Goal: Register for event/course

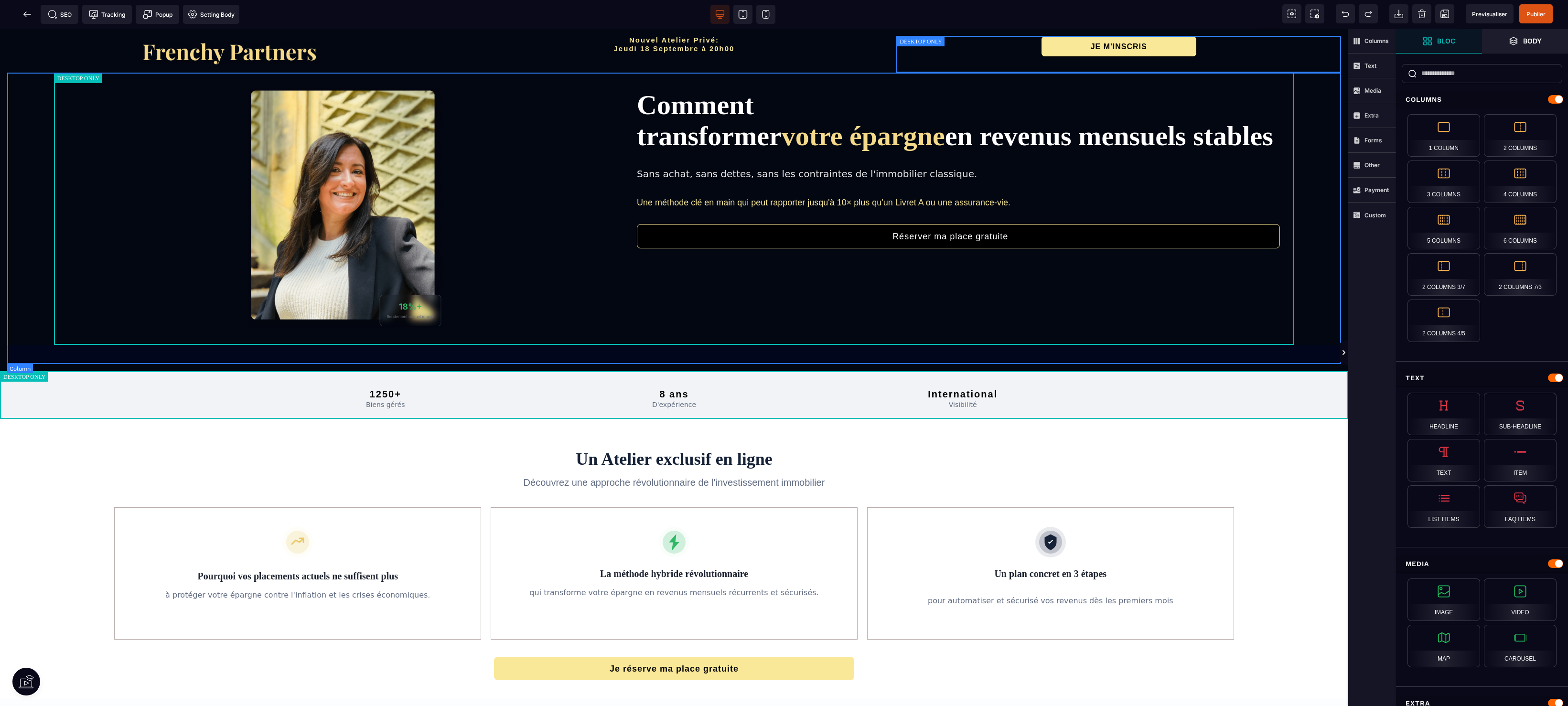
click at [381, 359] on div "Comment transformer votre épargne en revenus mensuels stables Sans achat, sans …" at bounding box center [674, 218] width 1334 height 292
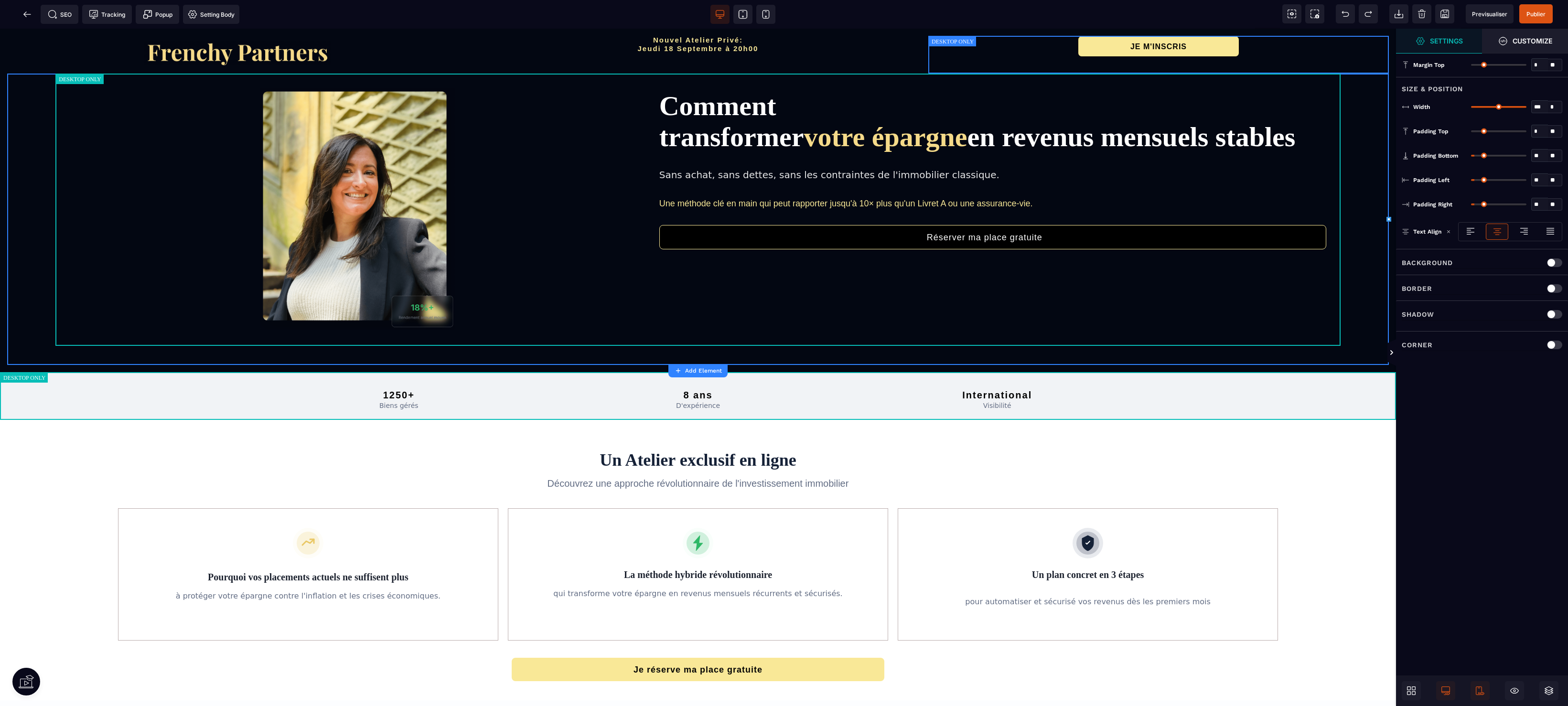
click at [1401, 174] on div "Padding Left ** * ** All" at bounding box center [1483, 180] width 172 height 24
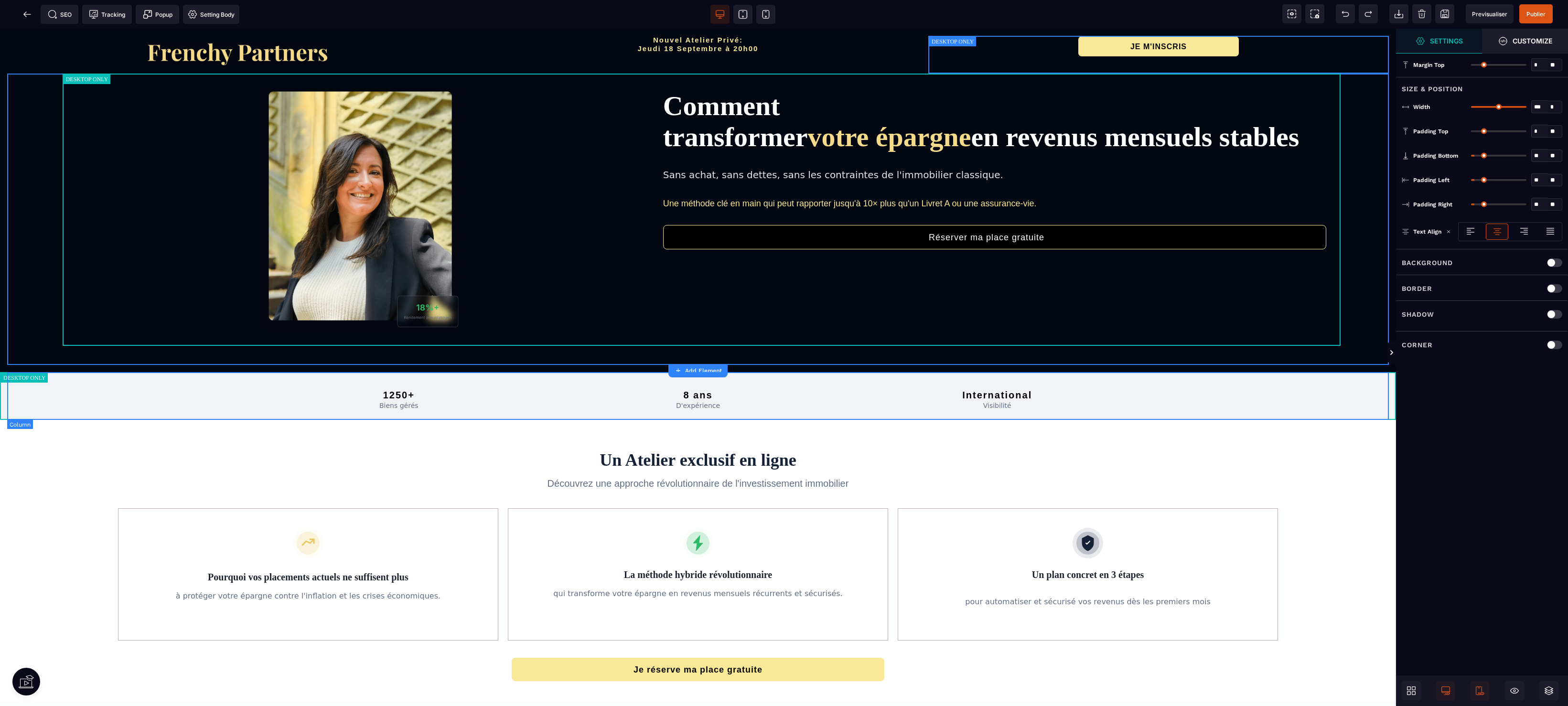
click at [1259, 409] on div "1250+ Biens gérés 8 ans D'expérience International Visibilité" at bounding box center [698, 396] width 1382 height 48
type input "*"
type input "***"
type input "*"
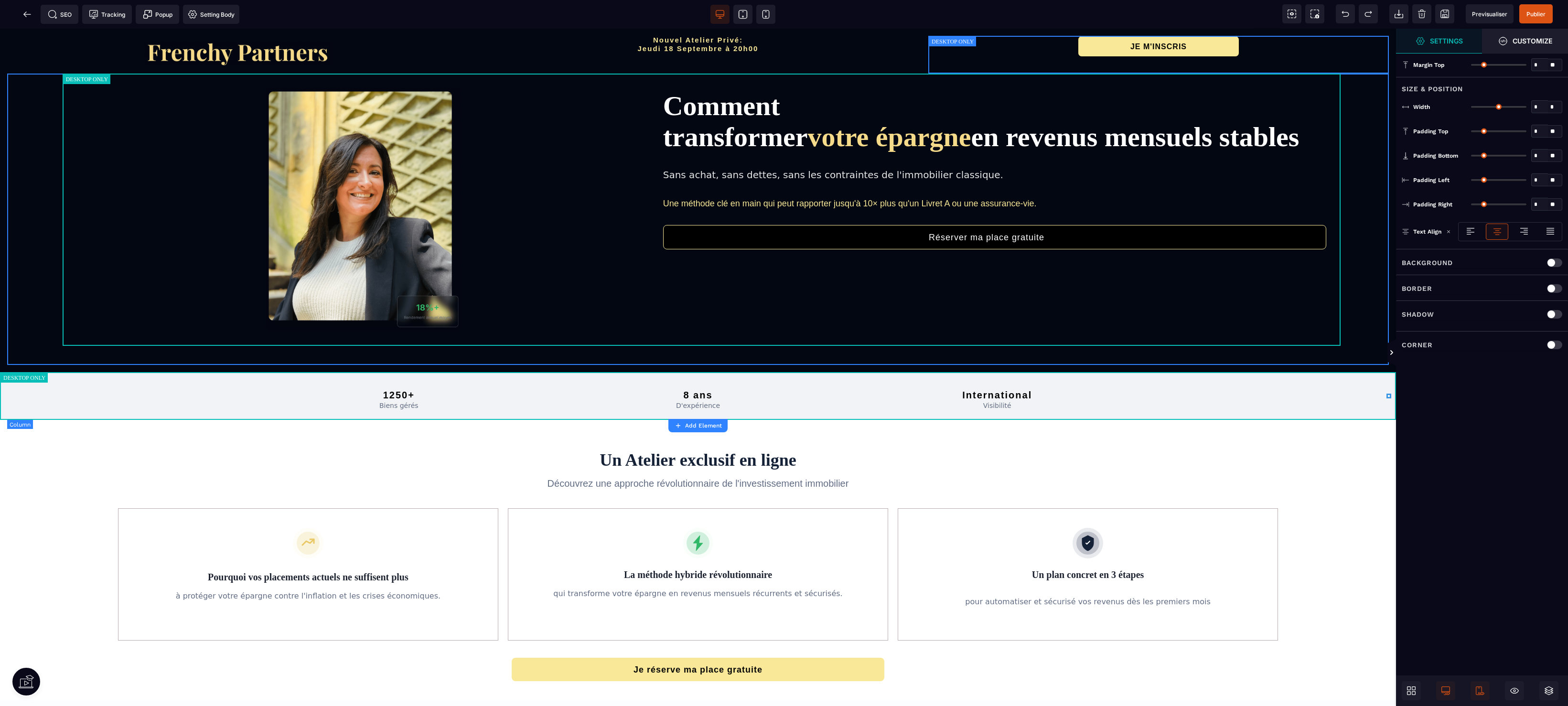
type input "*"
type input "**"
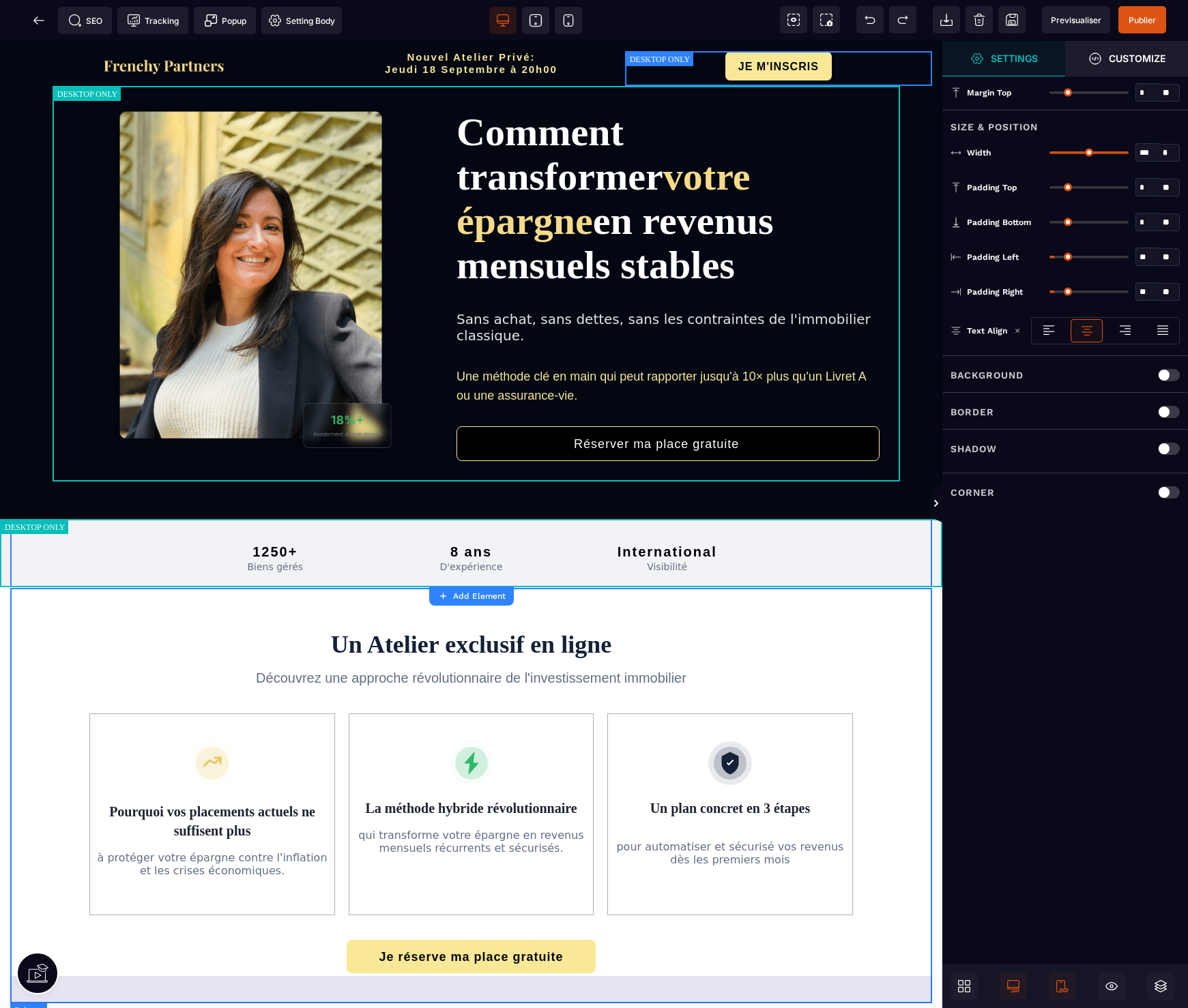
click at [838, 626] on div "Un Atelier exclusif en ligne Découvrez une approche révolutionnaire de l'invest…" at bounding box center [472, 794] width 922 height 413
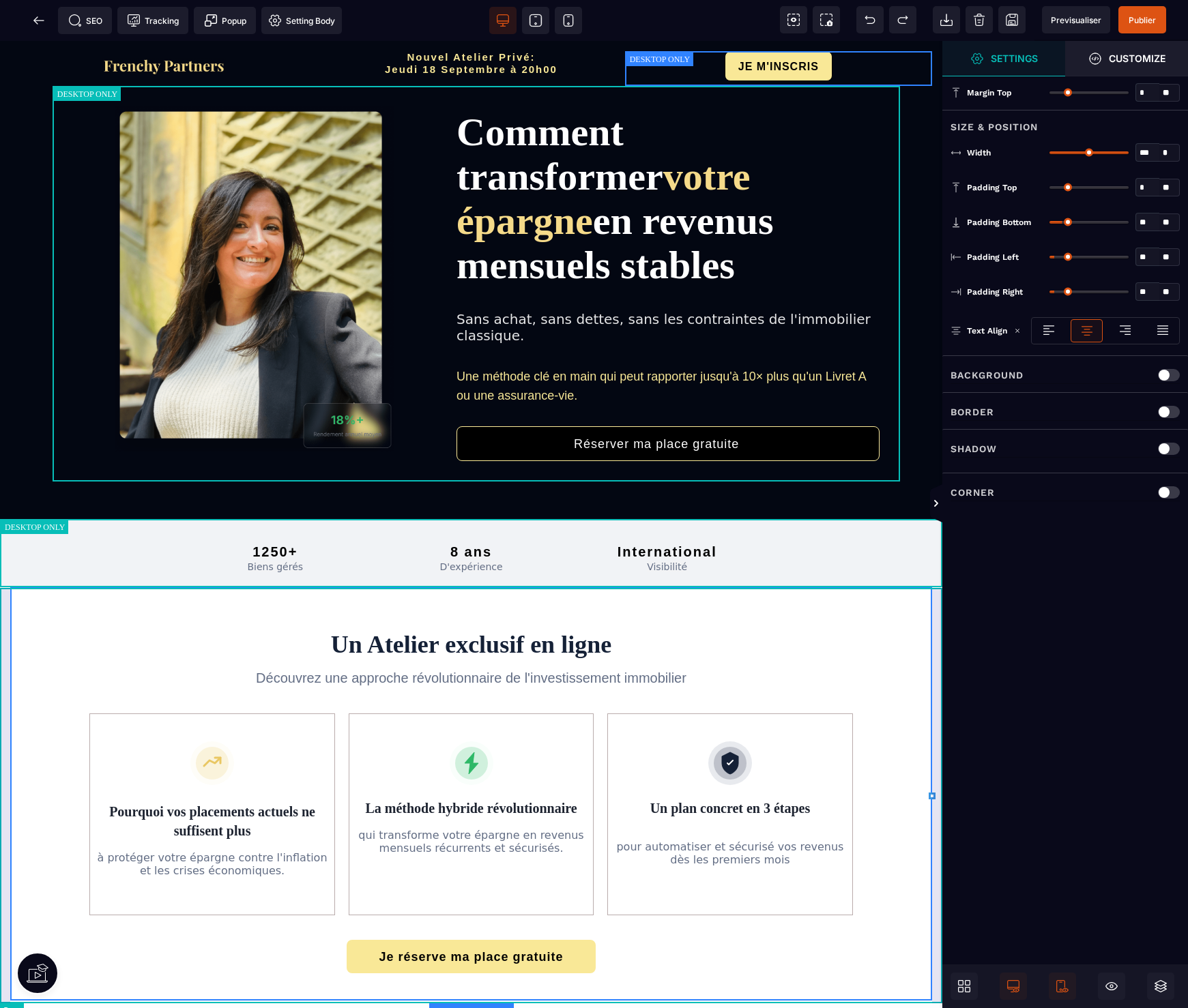
click at [937, 628] on div "Un Atelier exclusif en ligne Découvrez une approche révolutionnaire de l'invest…" at bounding box center [471, 794] width 942 height 413
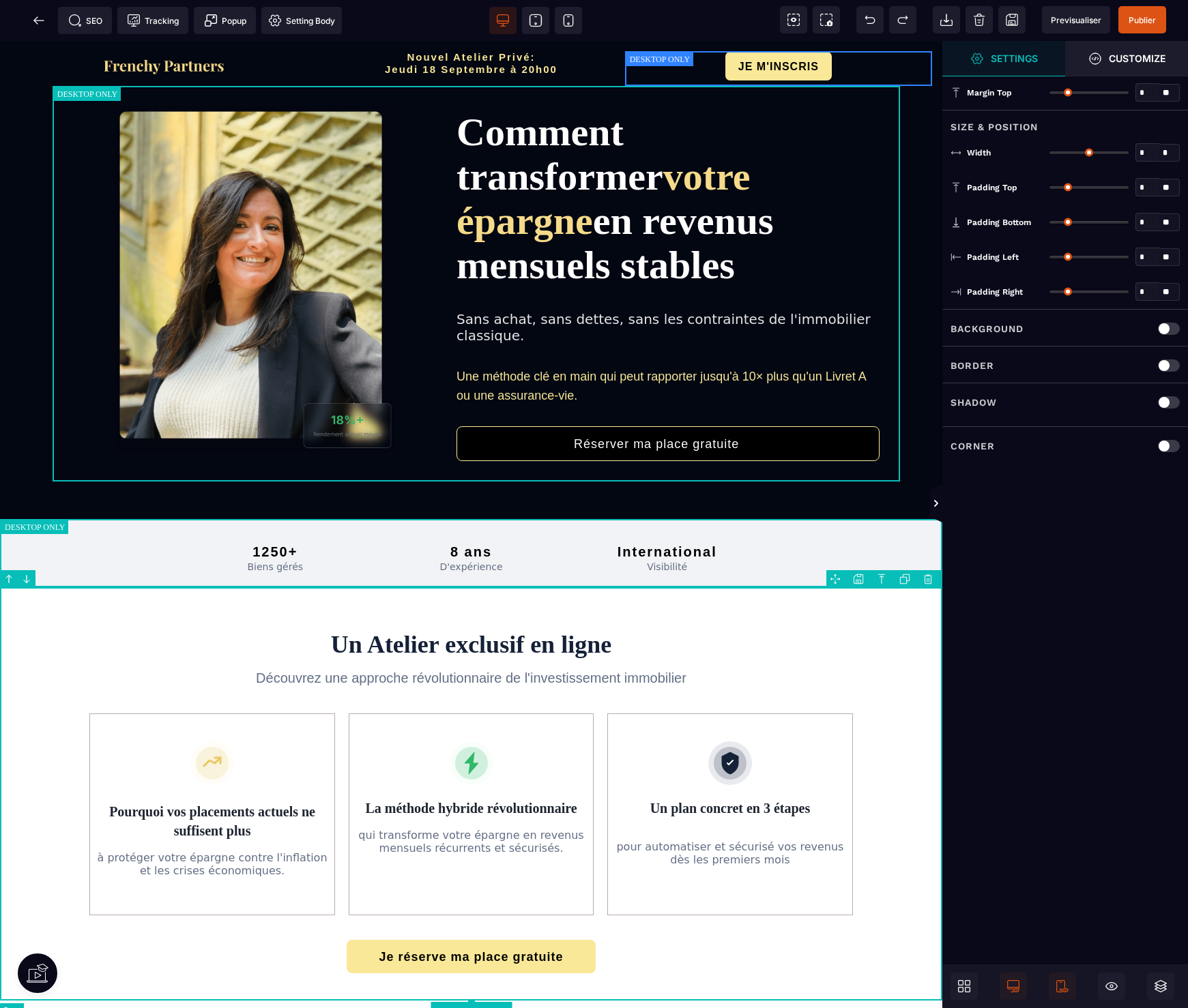
type input "*"
type input "***"
type input "*"
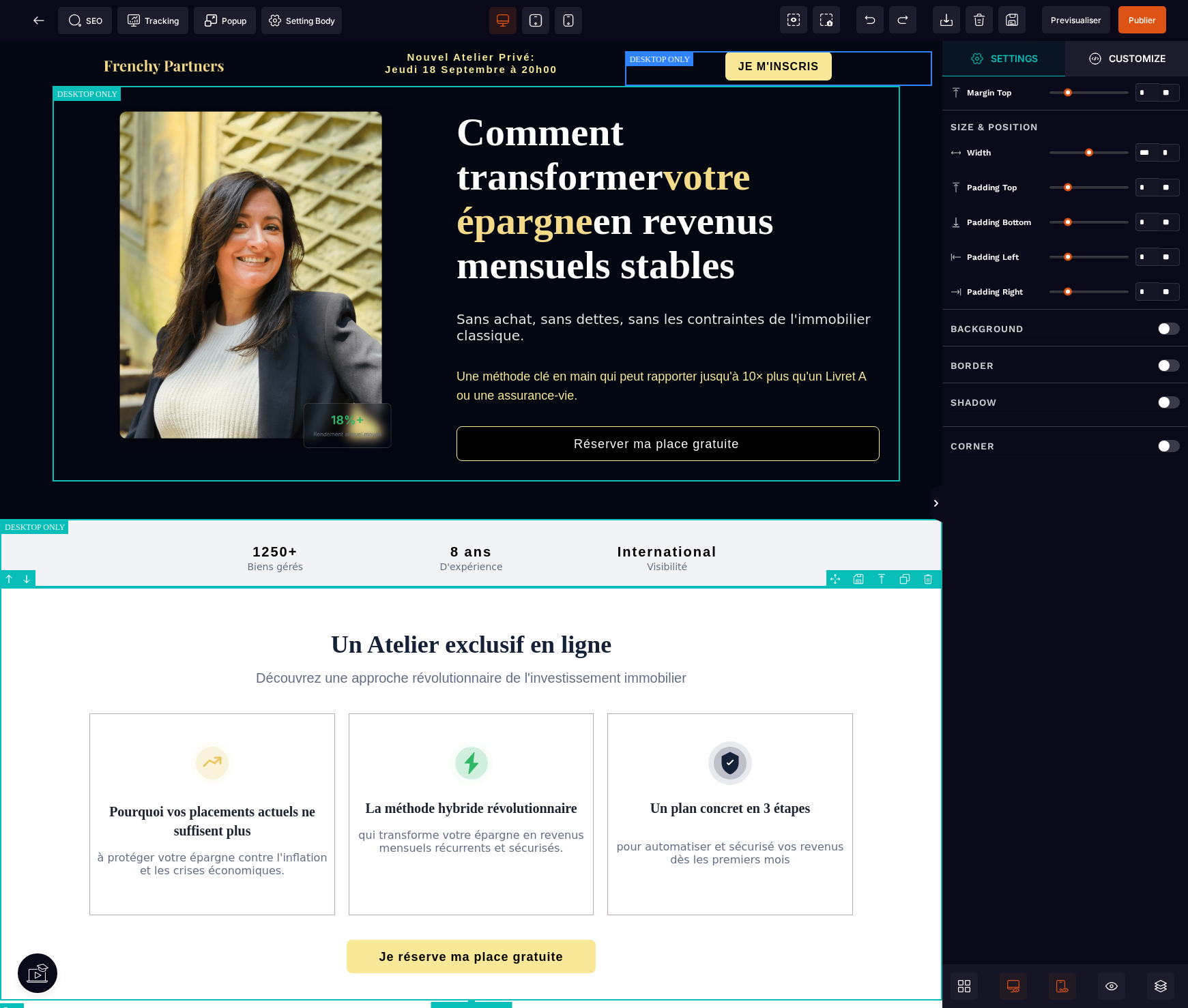
type input "**"
click at [15, 550] on div "1250+ Biens gérés 8 ans D'expérience International Visibilité" at bounding box center [472, 553] width 922 height 68
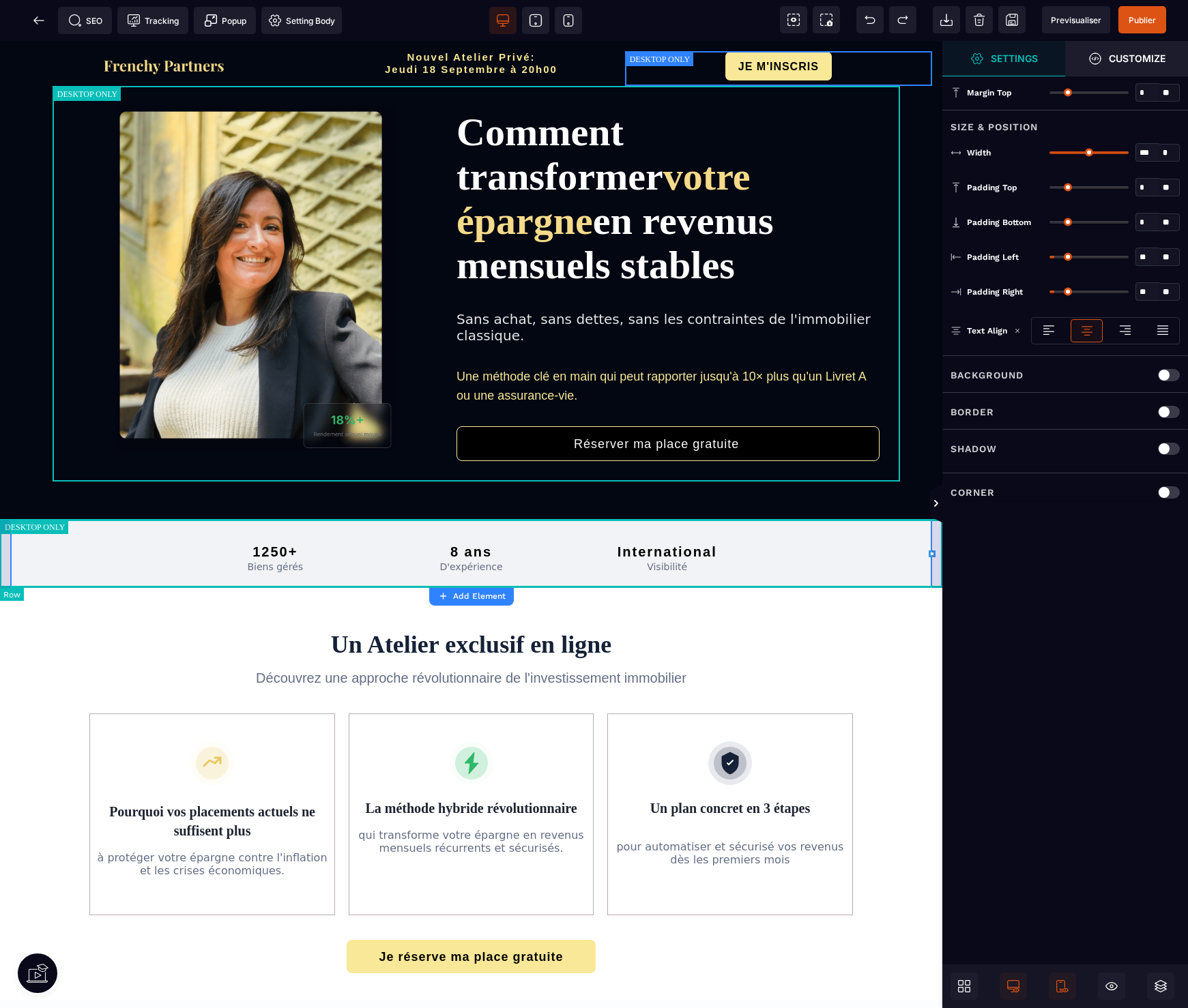
click at [4, 551] on div "1250+ Biens gérés 8 ans D'expérience International Visibilité" at bounding box center [471, 553] width 942 height 68
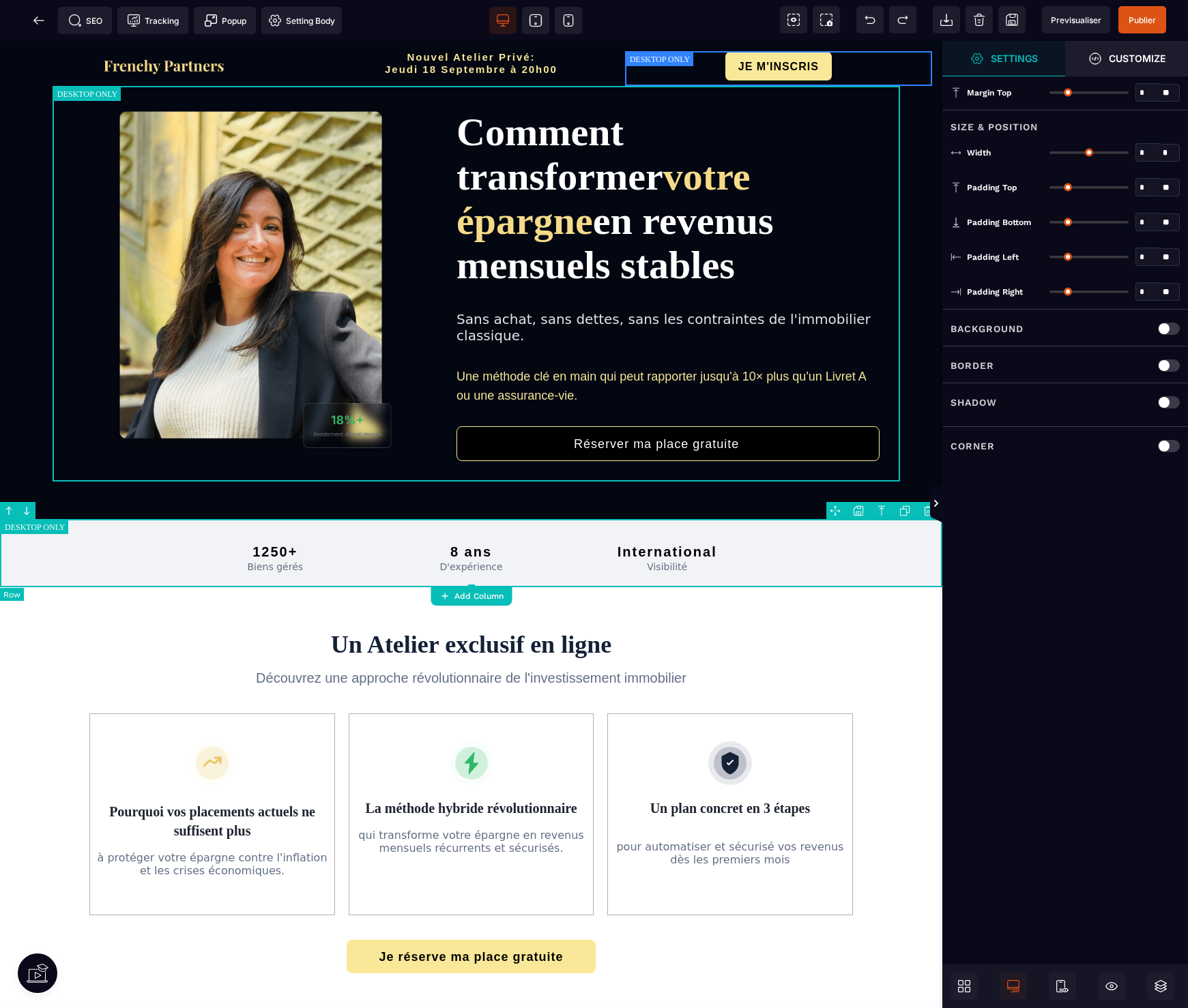
type input "*"
type input "***"
type input "*"
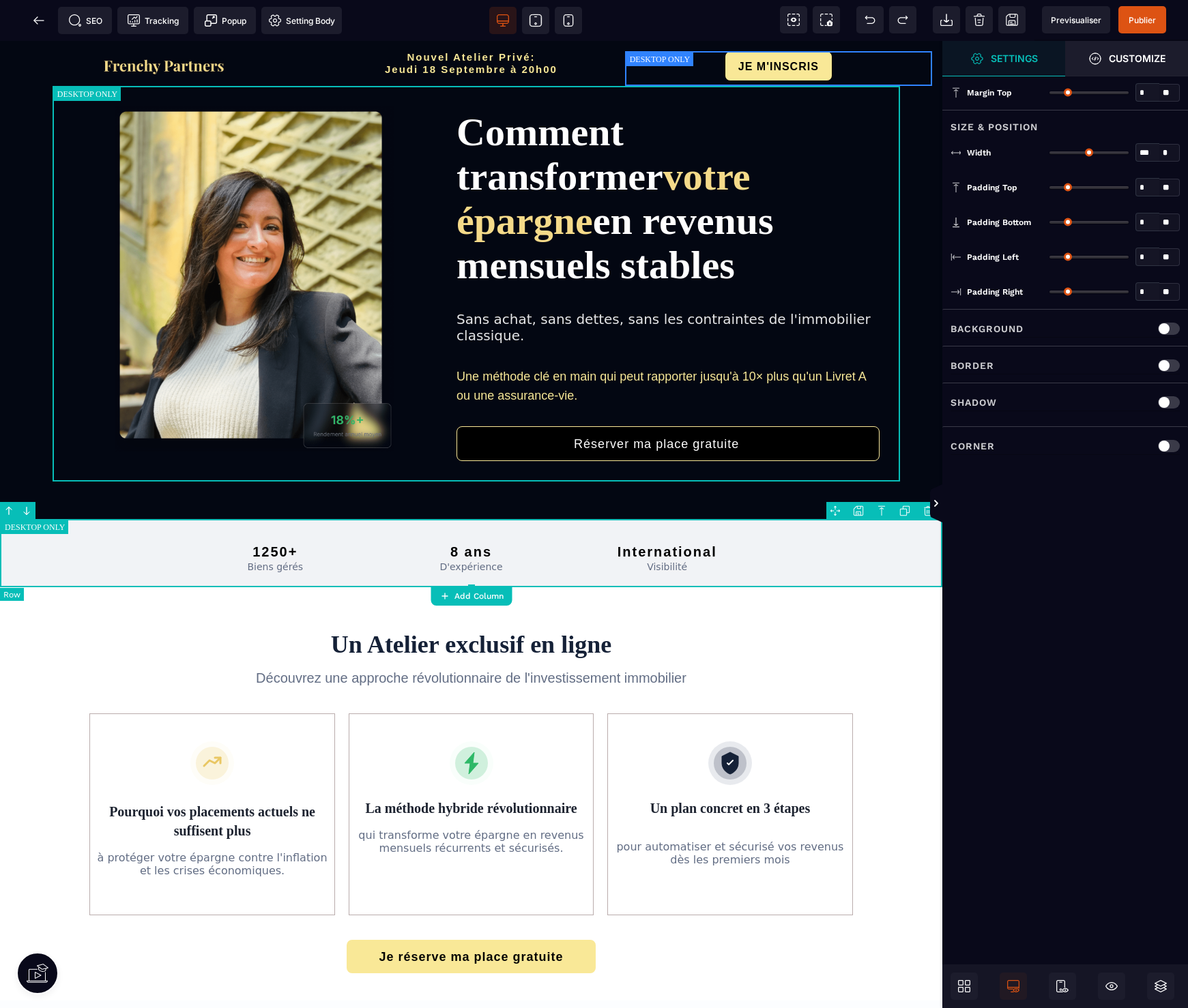
type input "**"
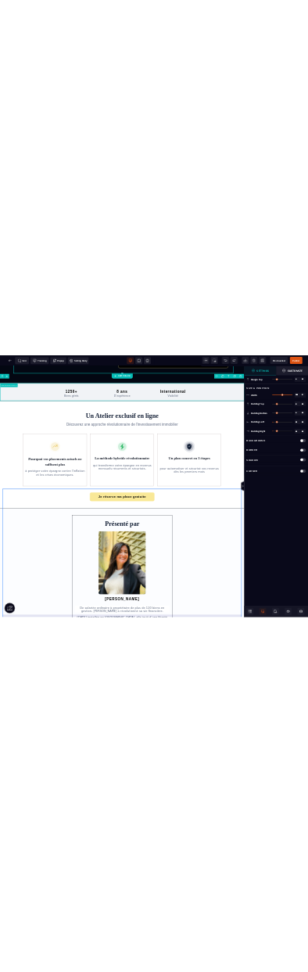
scroll to position [836, 0]
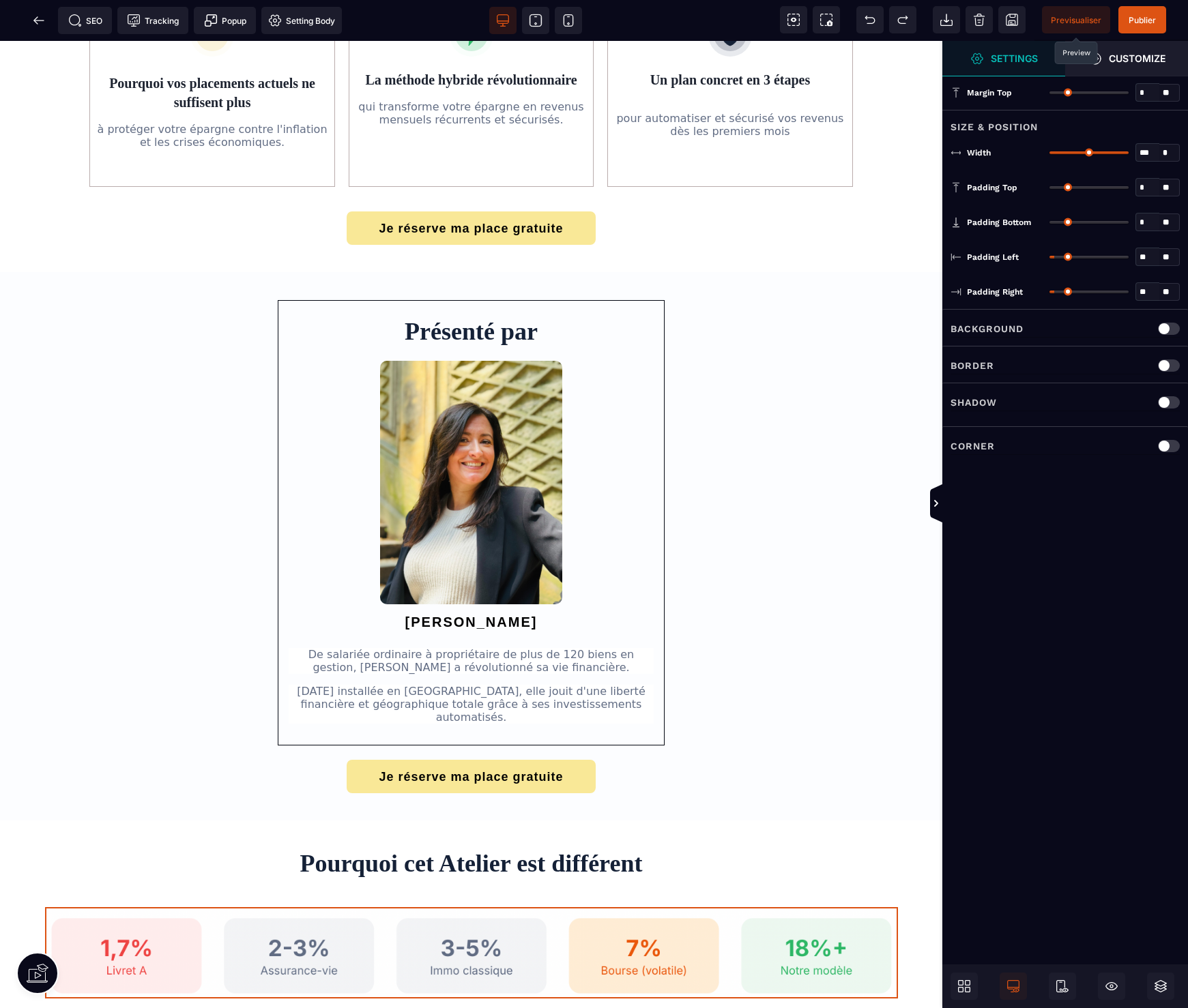
click at [1083, 20] on span "Previsualiser" at bounding box center [1076, 20] width 51 height 10
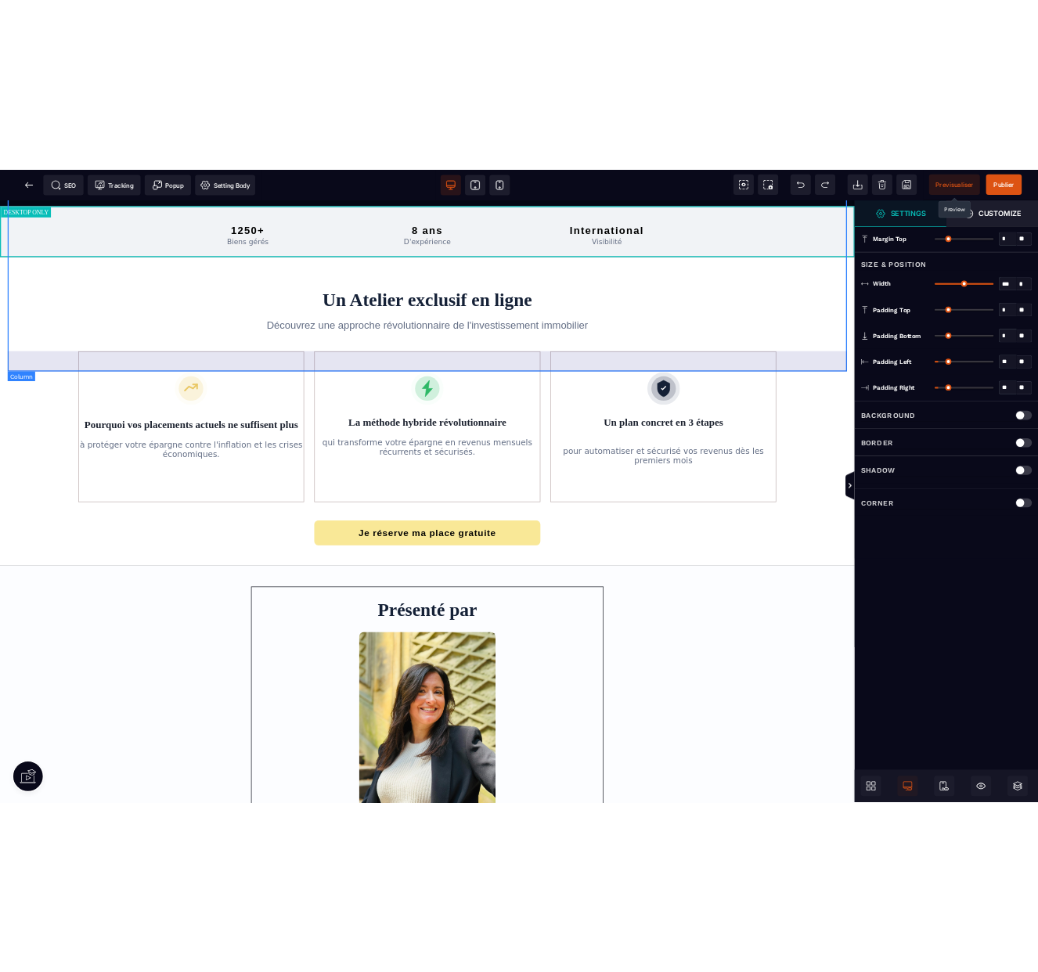
scroll to position [0, 0]
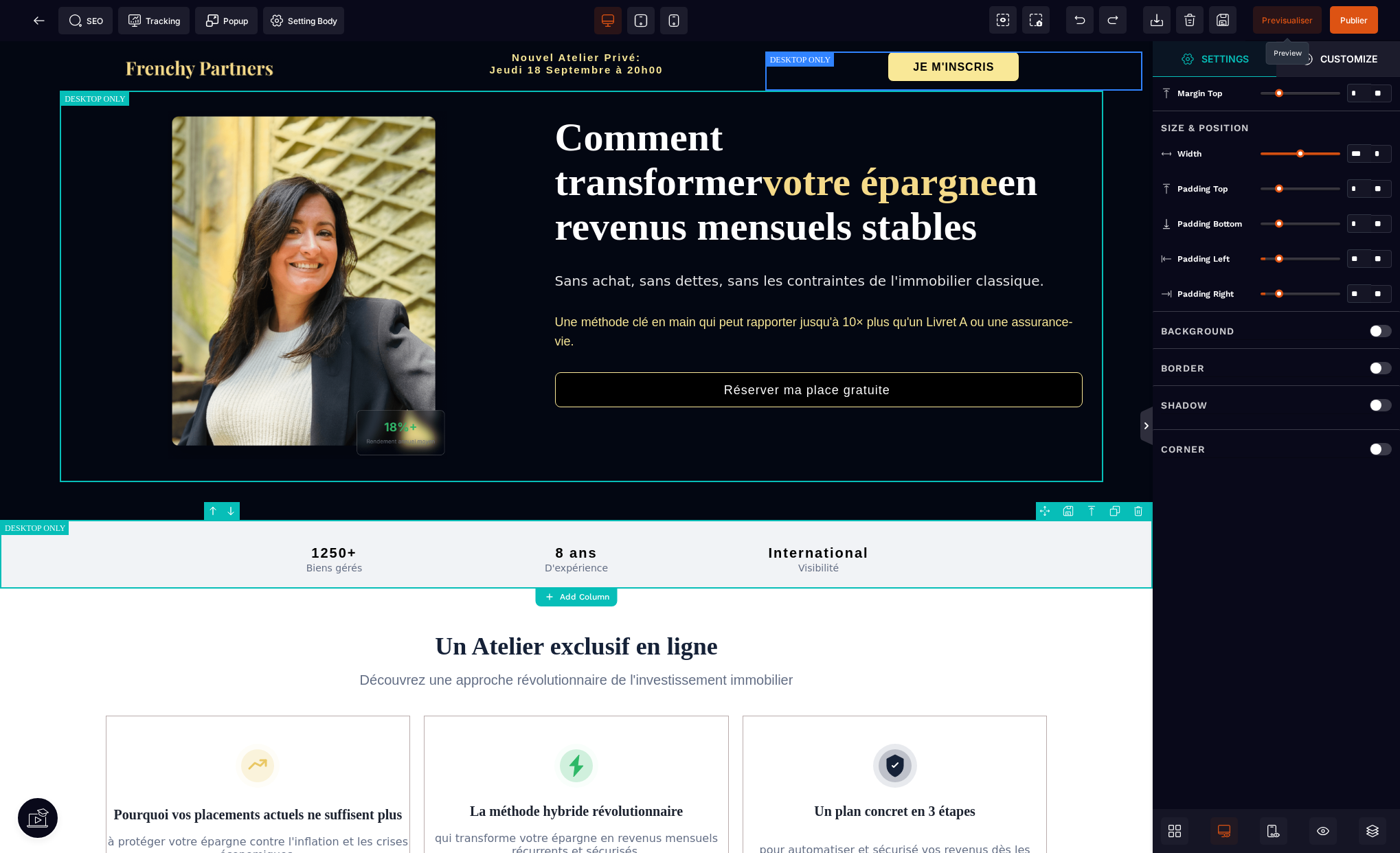
click at [1150, 436] on icon at bounding box center [1146, 426] width 12 height 39
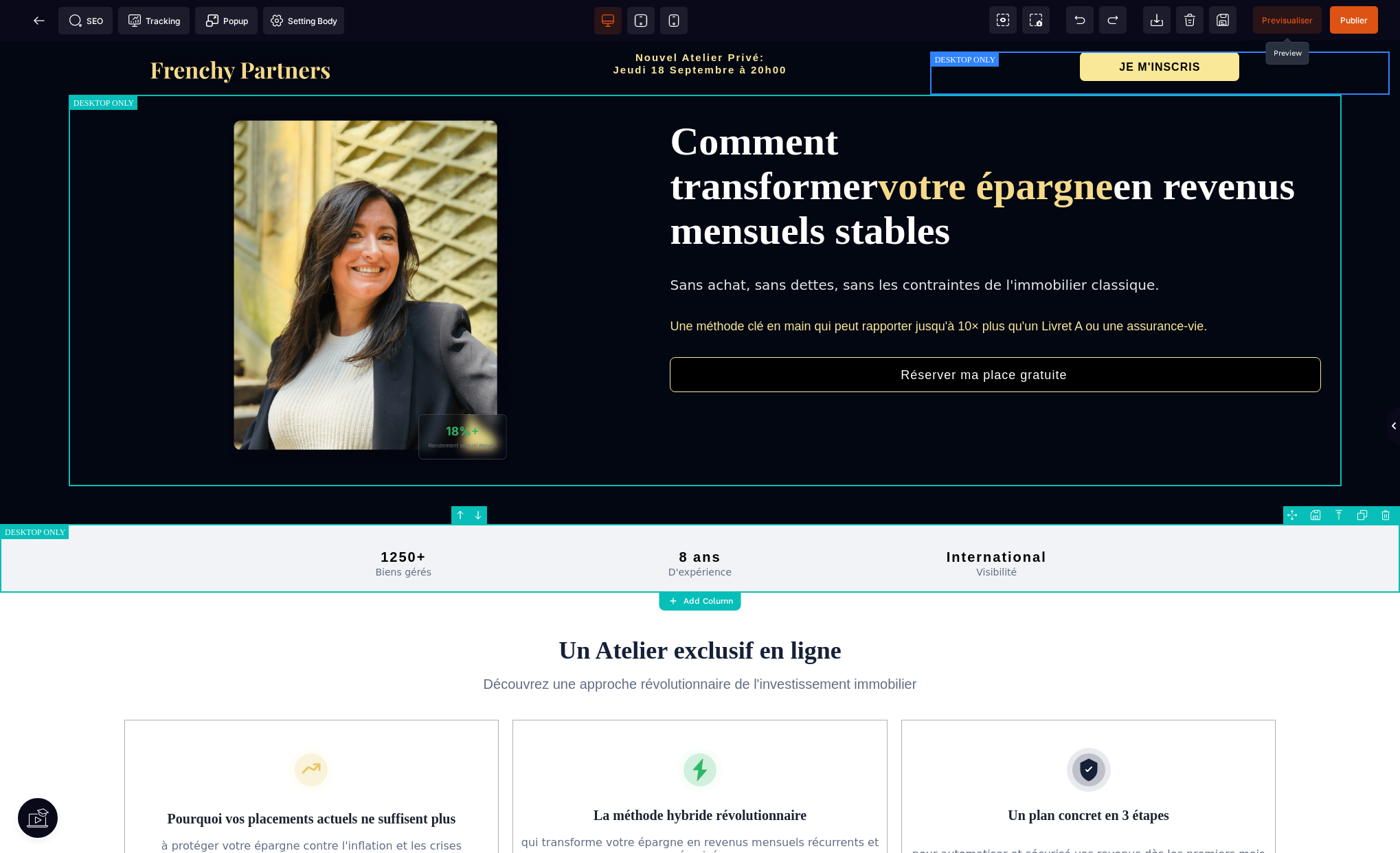
drag, startPoint x: 1396, startPoint y: 426, endPoint x: 1202, endPoint y: 413, distance: 194.4
click at [1396, 426] on icon at bounding box center [1393, 426] width 11 height 11
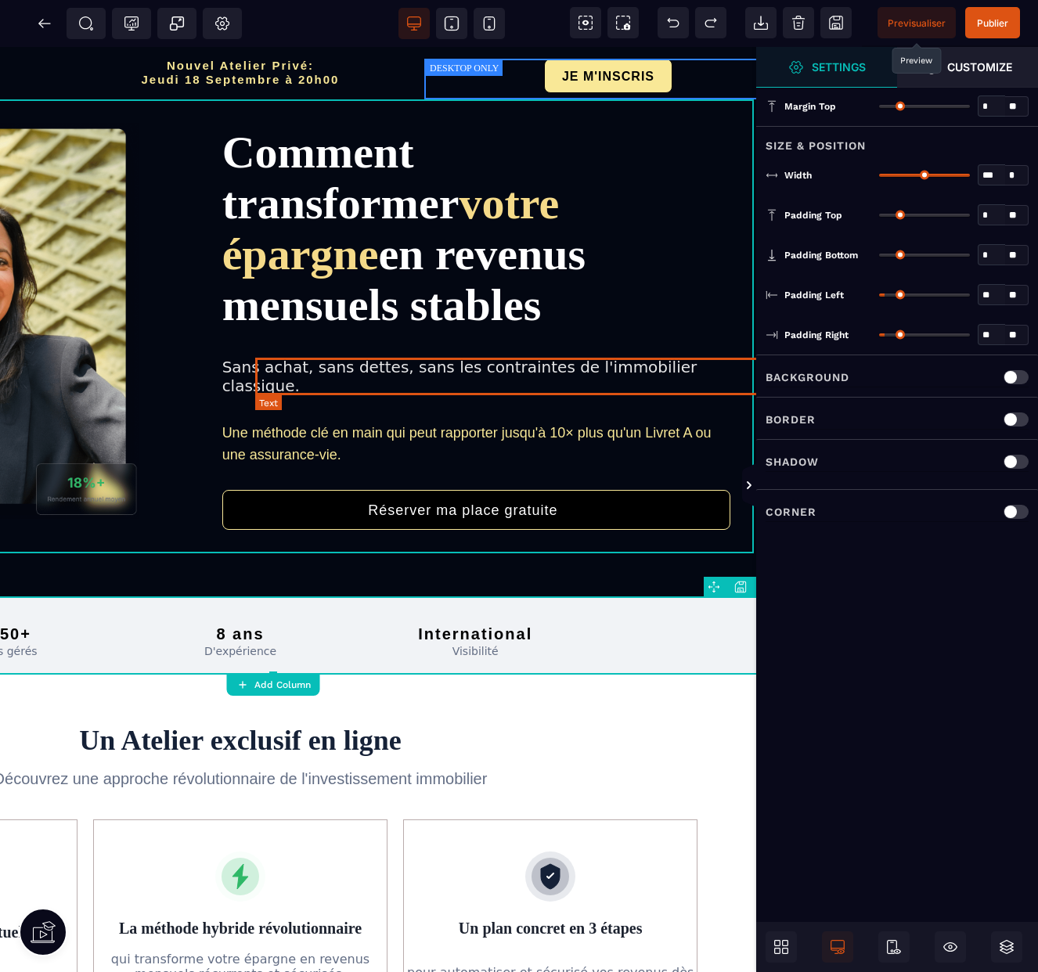
scroll to position [0, 371]
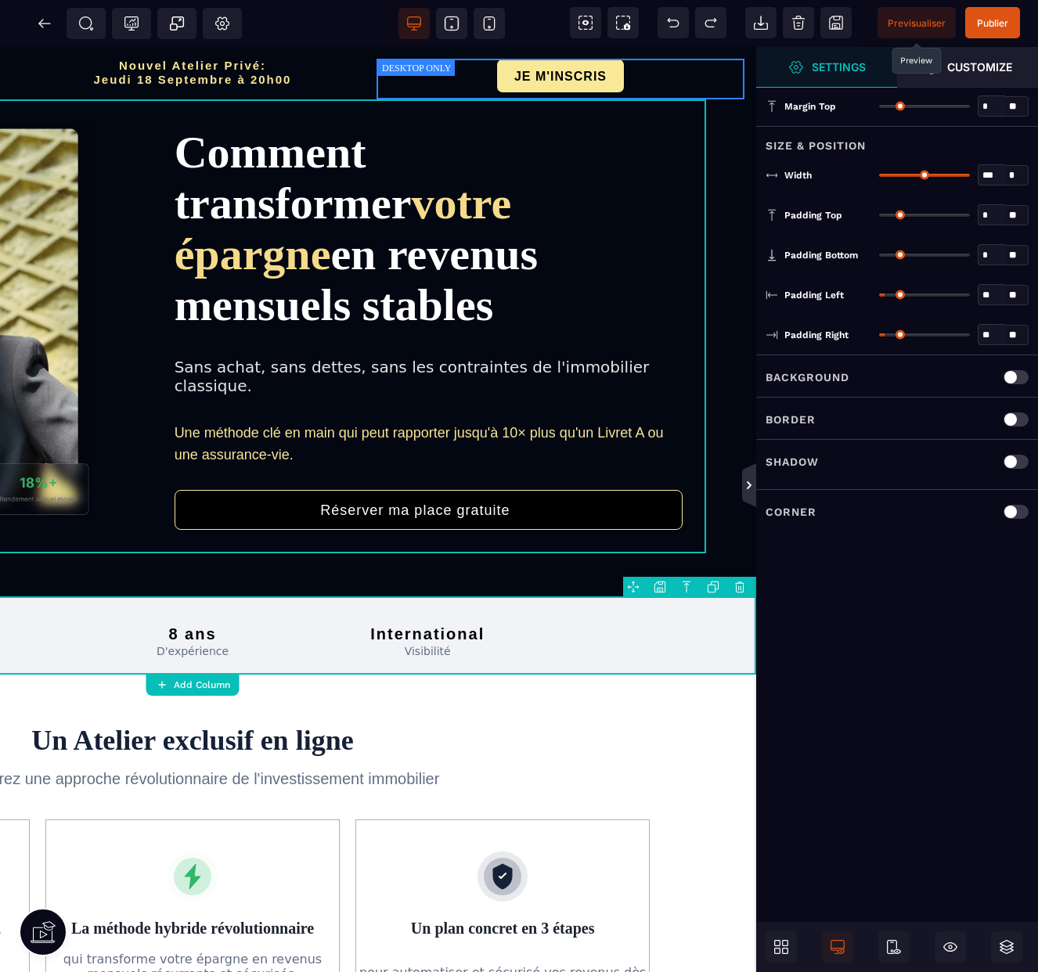
click at [753, 483] on icon at bounding box center [749, 485] width 13 height 13
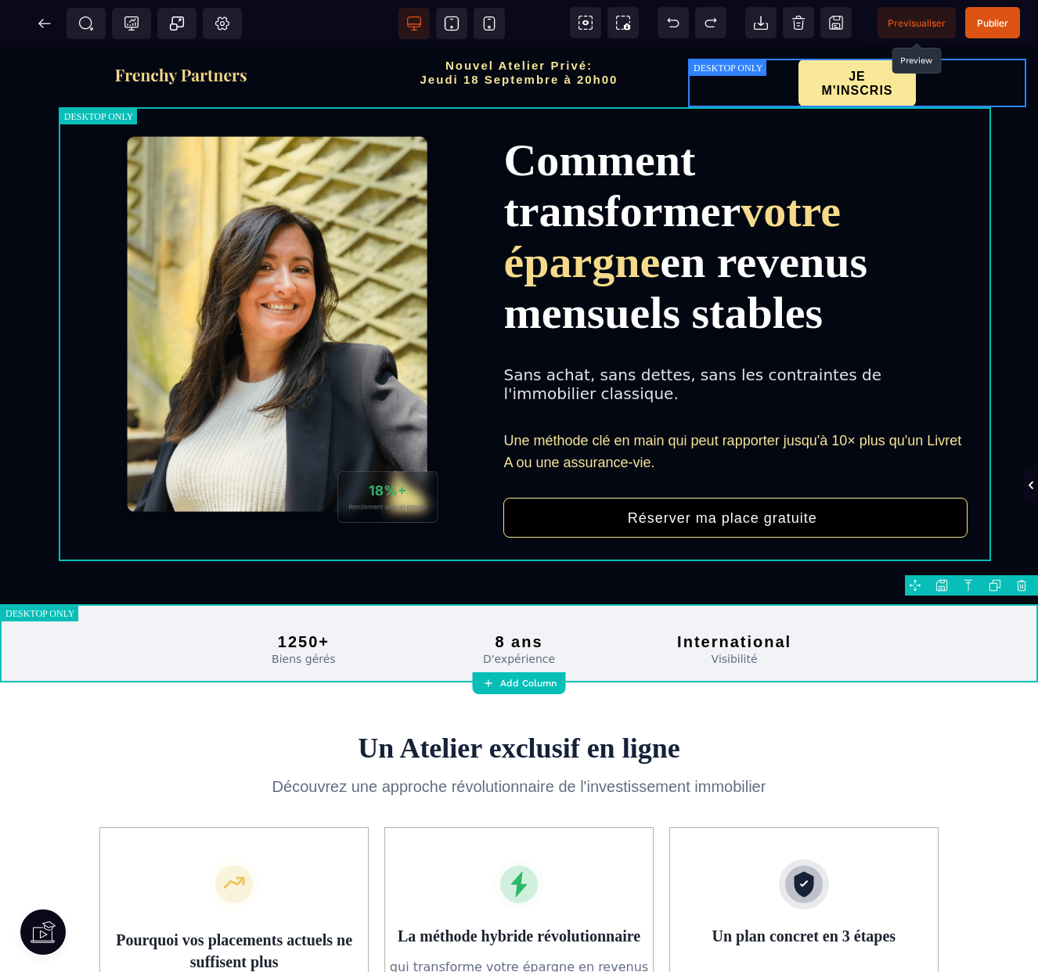
drag, startPoint x: 1032, startPoint y: 486, endPoint x: 914, endPoint y: 471, distance: 119.2
click at [1025, 484] on icon at bounding box center [1031, 485] width 13 height 13
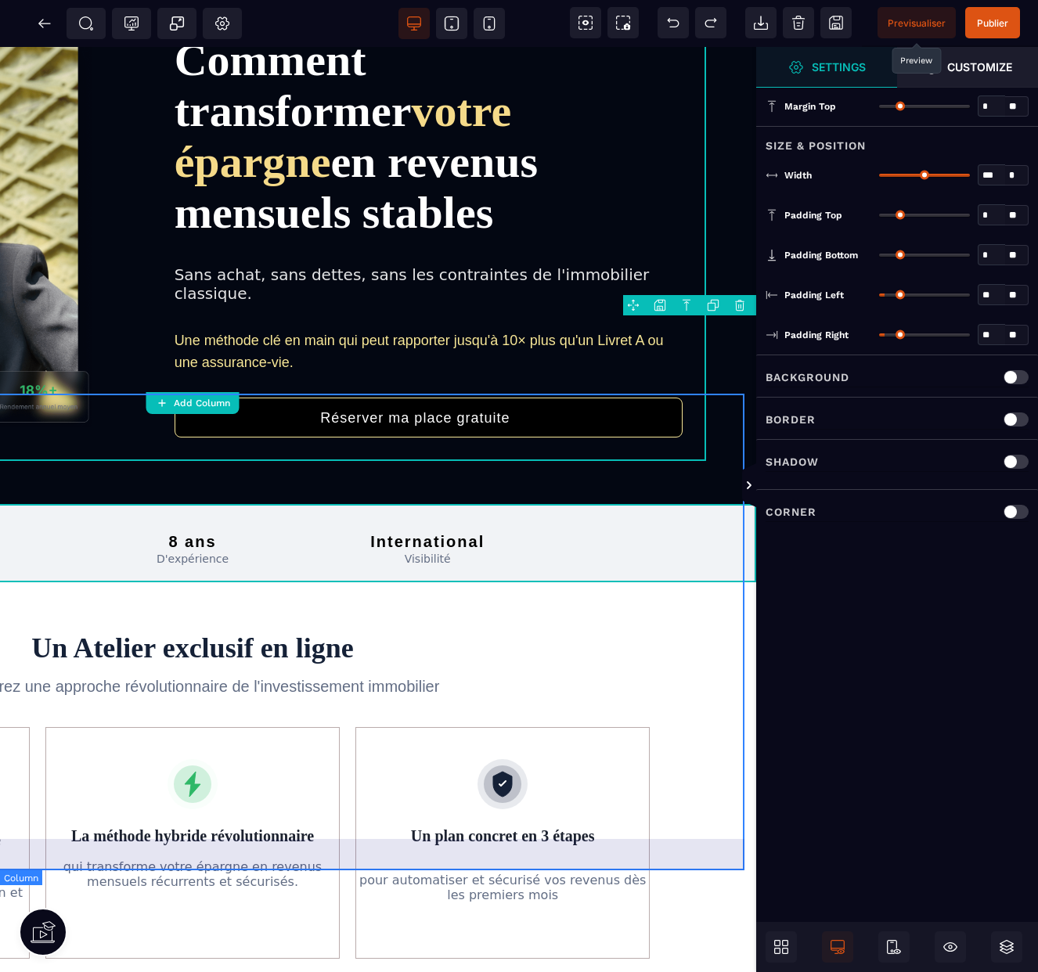
scroll to position [0, 371]
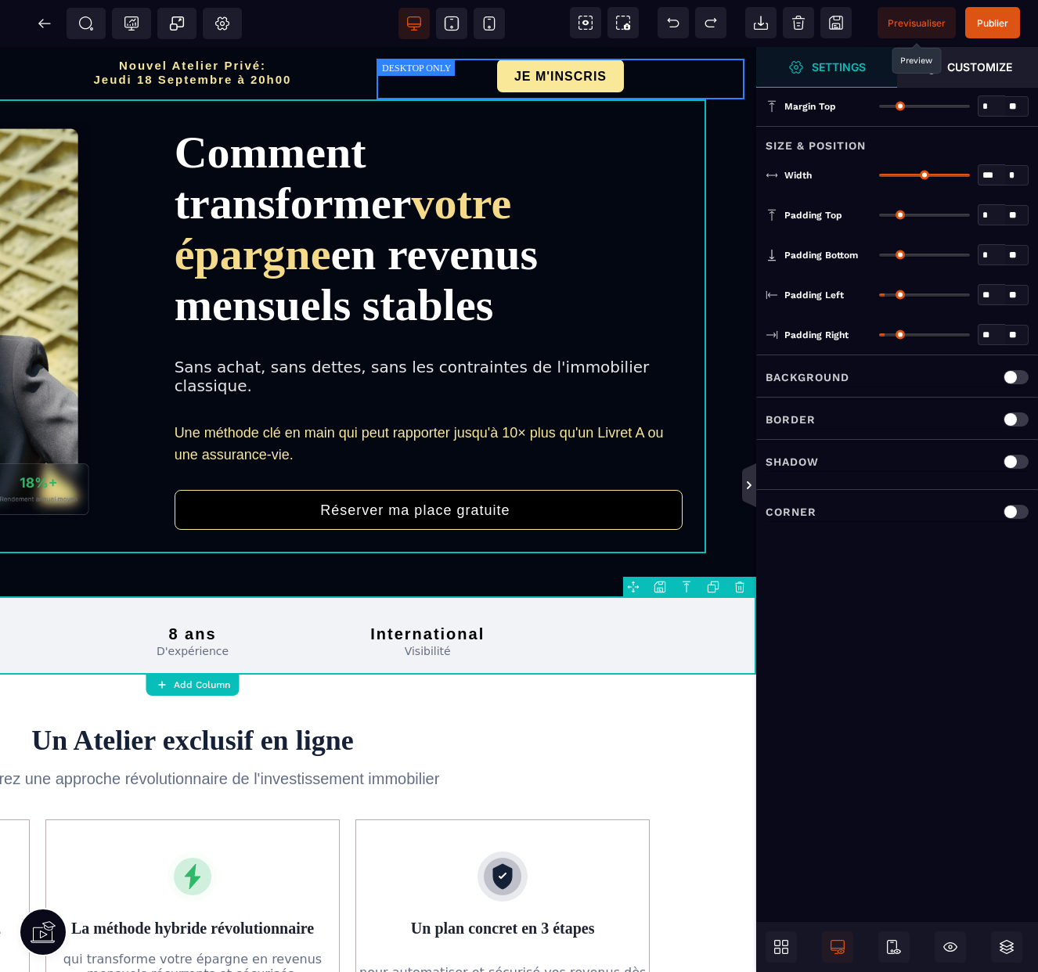
drag, startPoint x: 752, startPoint y: 483, endPoint x: 798, endPoint y: 430, distance: 70.5
click at [752, 483] on icon at bounding box center [749, 485] width 13 height 13
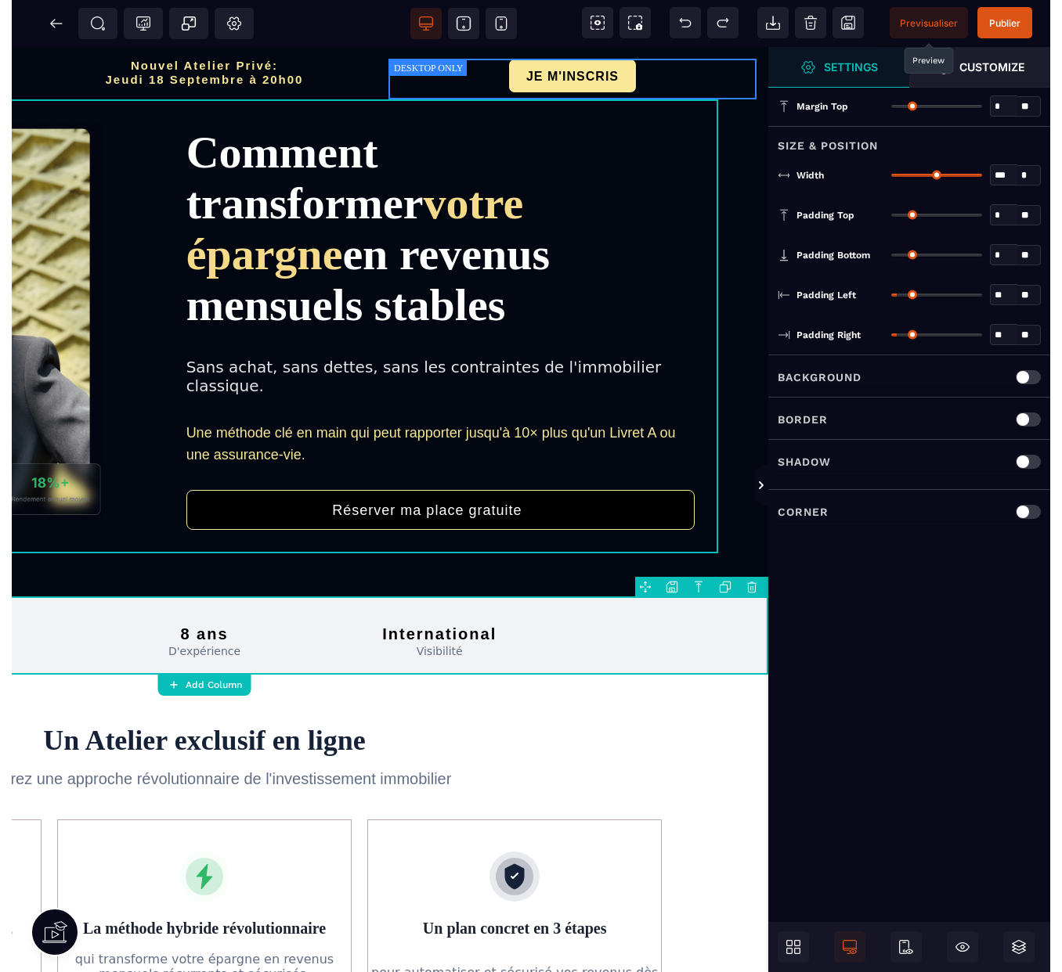
scroll to position [0, 0]
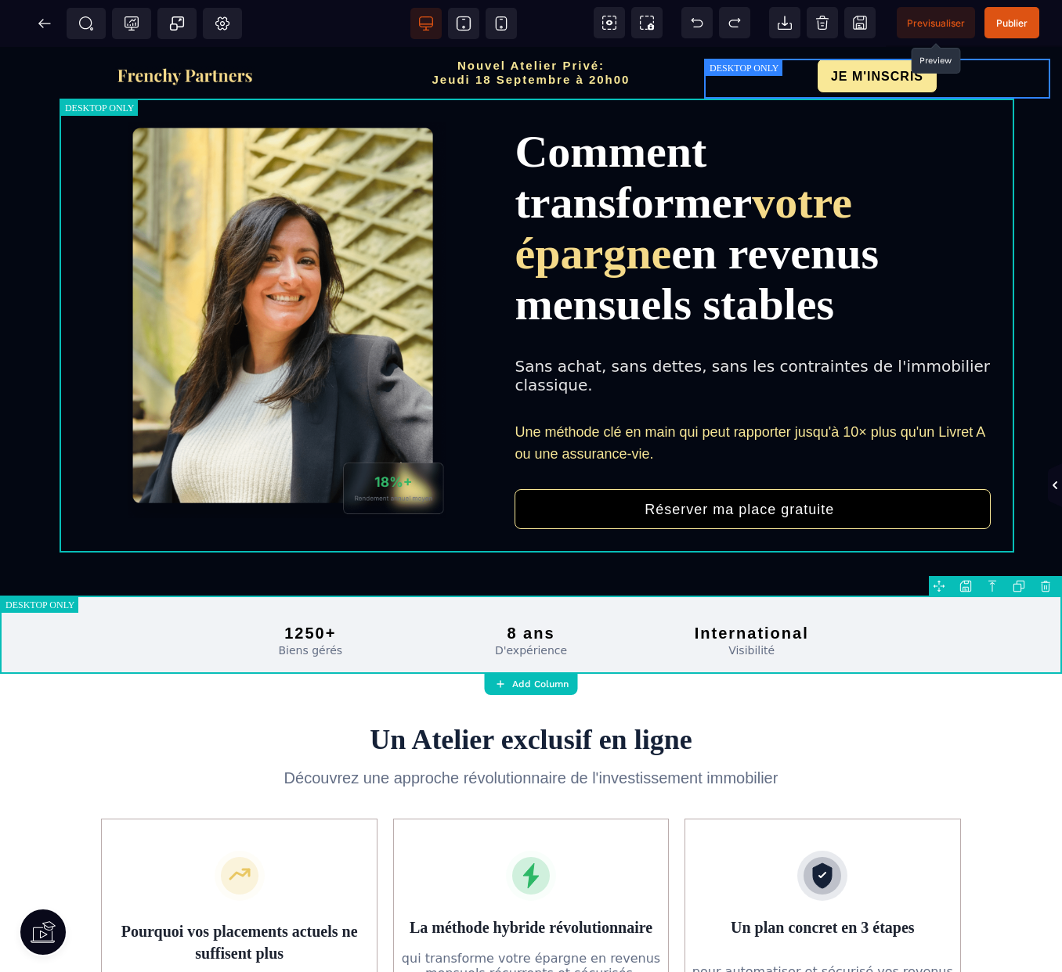
drag, startPoint x: 1057, startPoint y: 476, endPoint x: 897, endPoint y: 456, distance: 161.0
click at [1055, 476] on icon at bounding box center [1055, 485] width 14 height 44
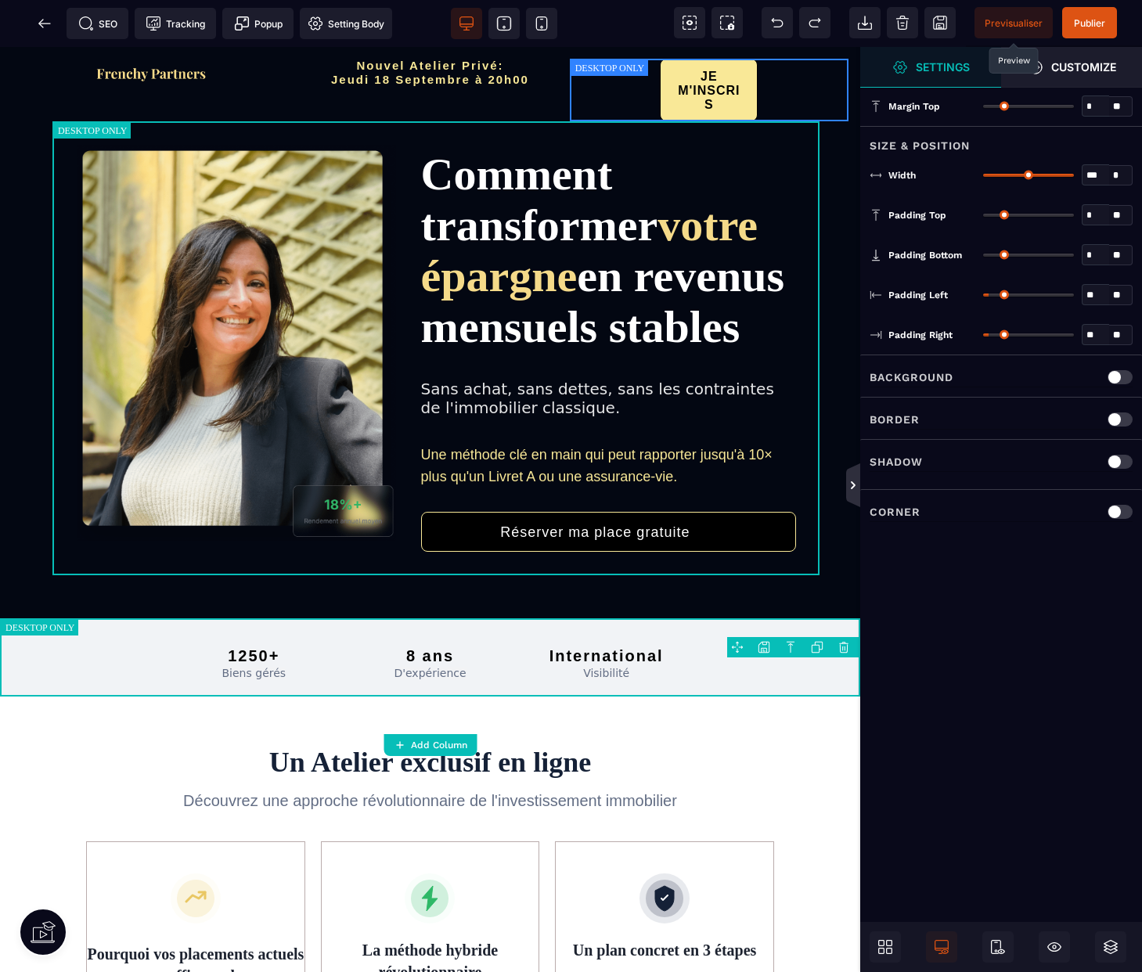
click at [852, 487] on icon at bounding box center [853, 486] width 5 height 8
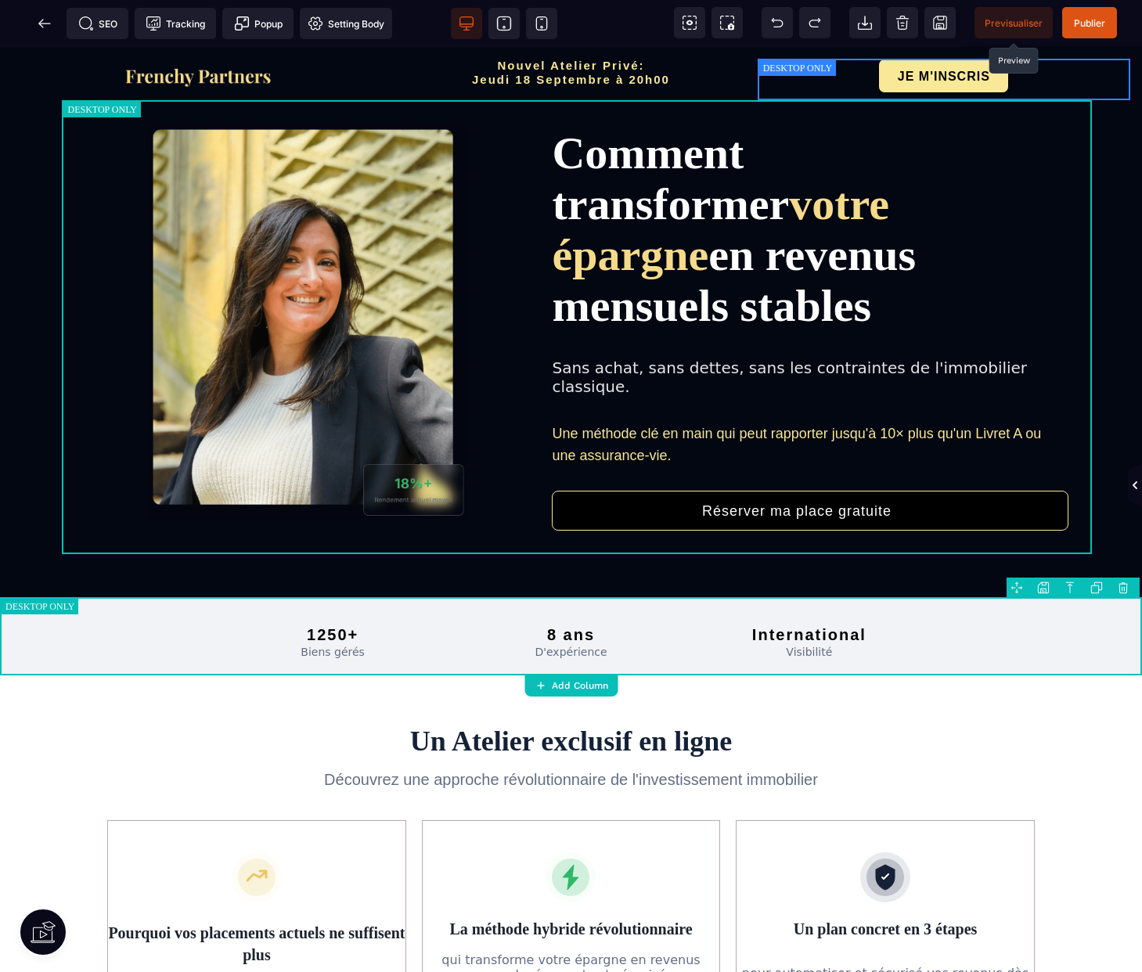
drag, startPoint x: 1141, startPoint y: 485, endPoint x: 954, endPoint y: 485, distance: 187.1
click at [1141, 485] on span at bounding box center [1135, 486] width 14 height 46
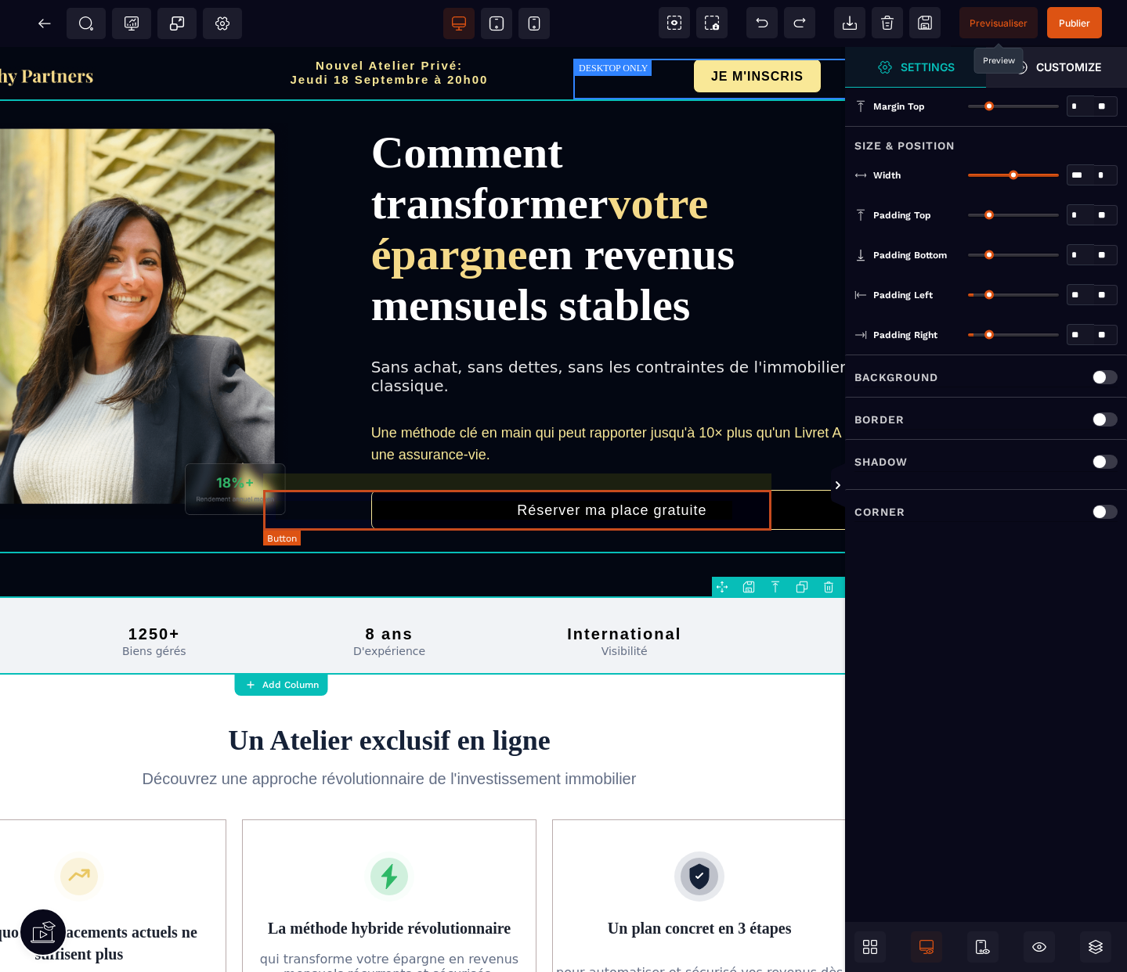
scroll to position [0, 283]
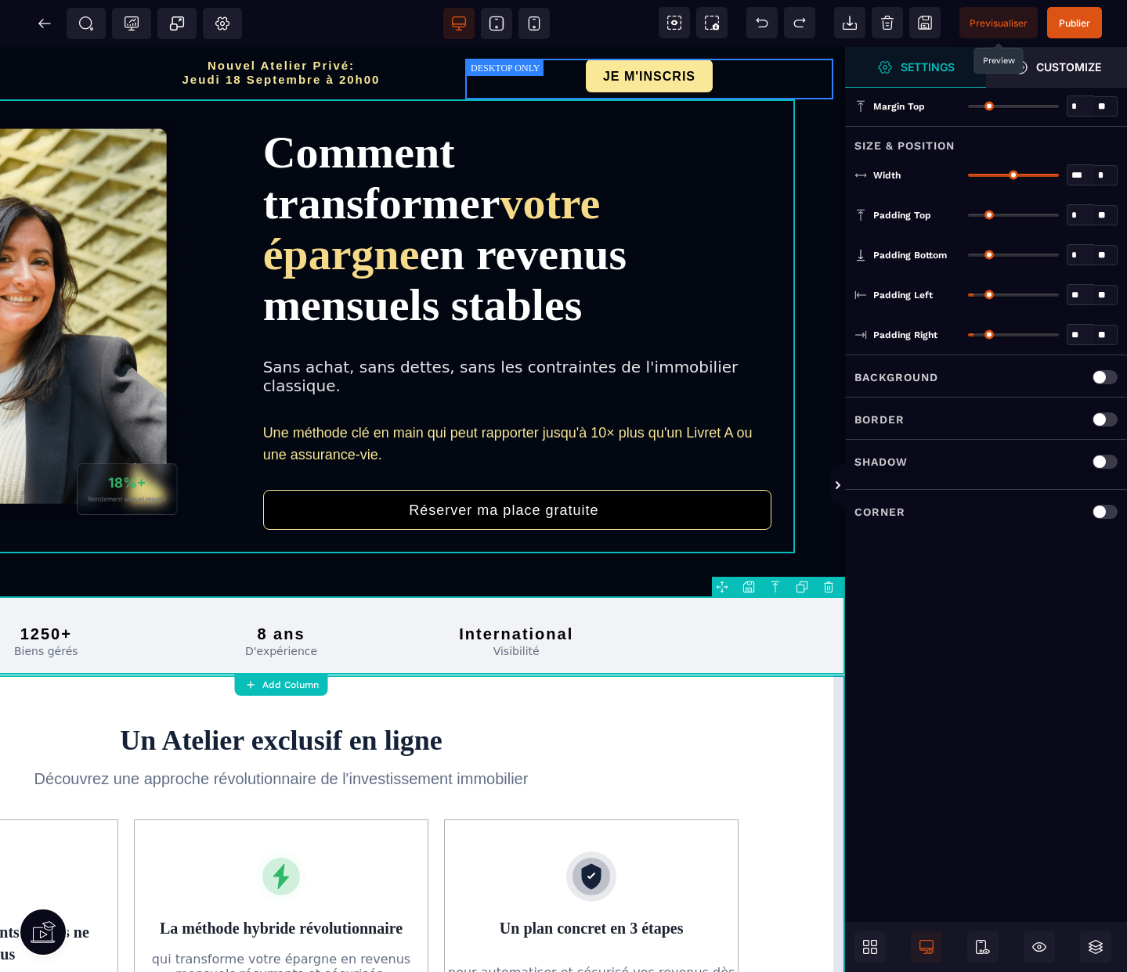
click at [835, 716] on div "Un Atelier exclusif en ligne Découvrez une approche révolutionnaire de l'invest…" at bounding box center [280, 912] width 1127 height 474
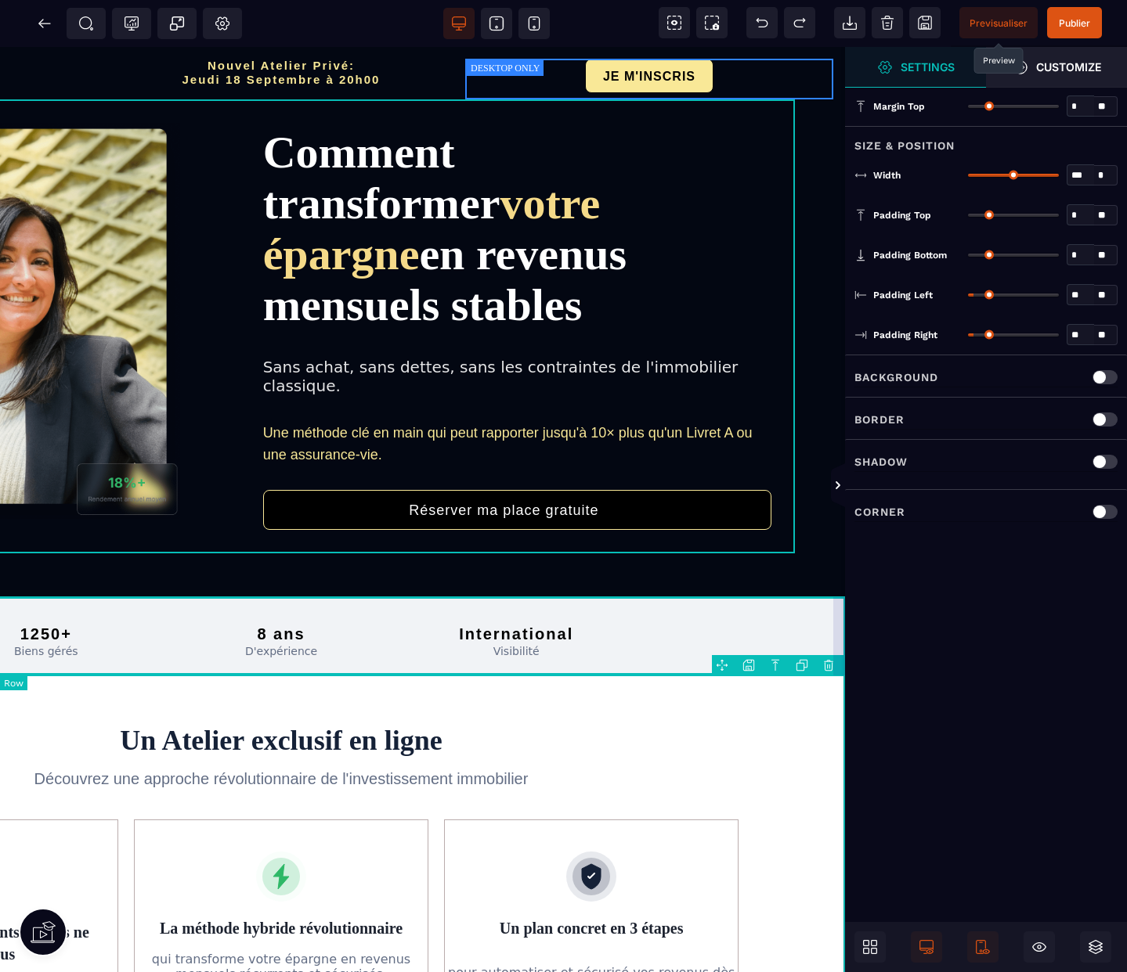
click at [841, 626] on div "1250+ Biens gérés 8 ans D'expérience International Visibilité" at bounding box center [280, 636] width 1127 height 78
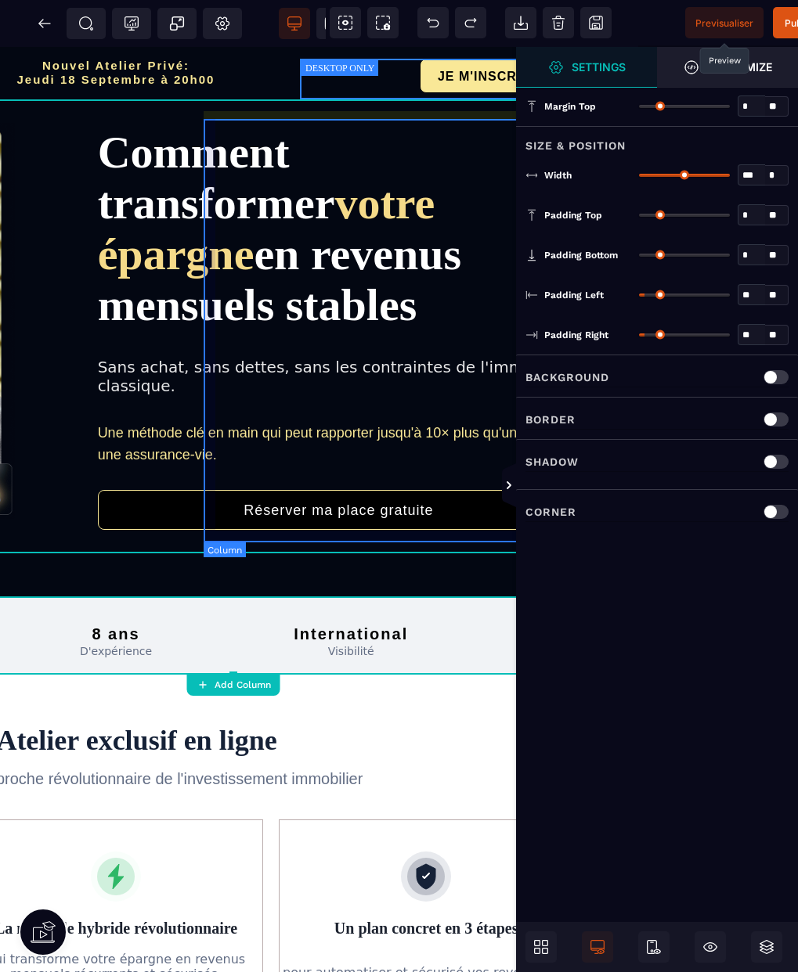
scroll to position [0, 611]
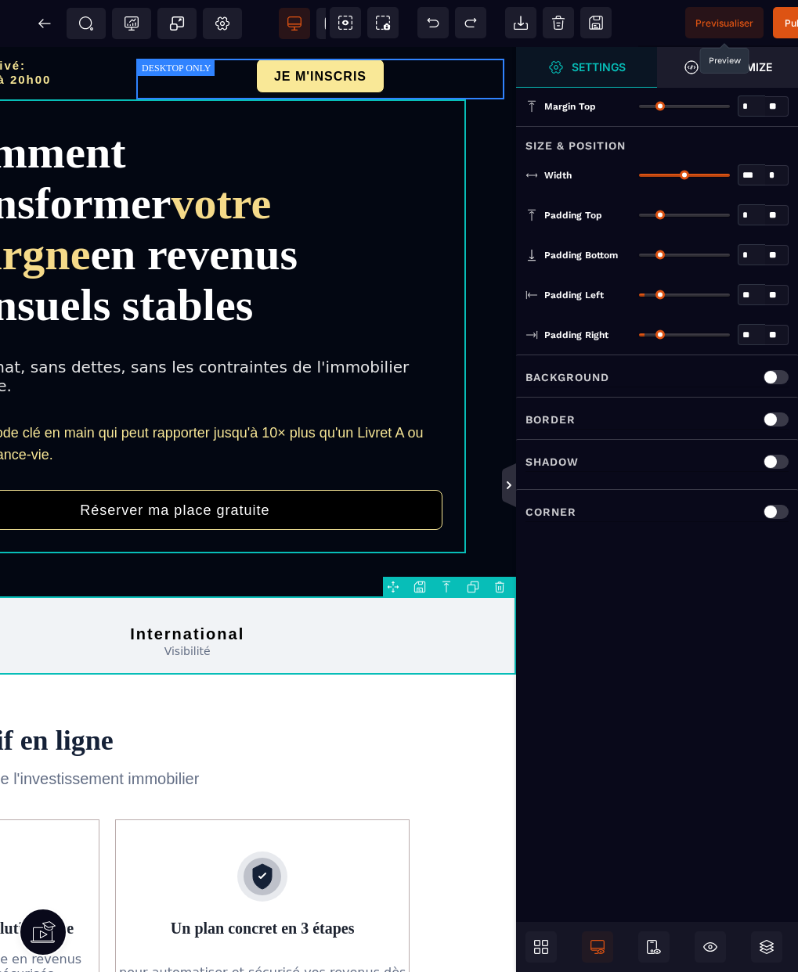
click at [507, 485] on icon at bounding box center [509, 485] width 14 height 13
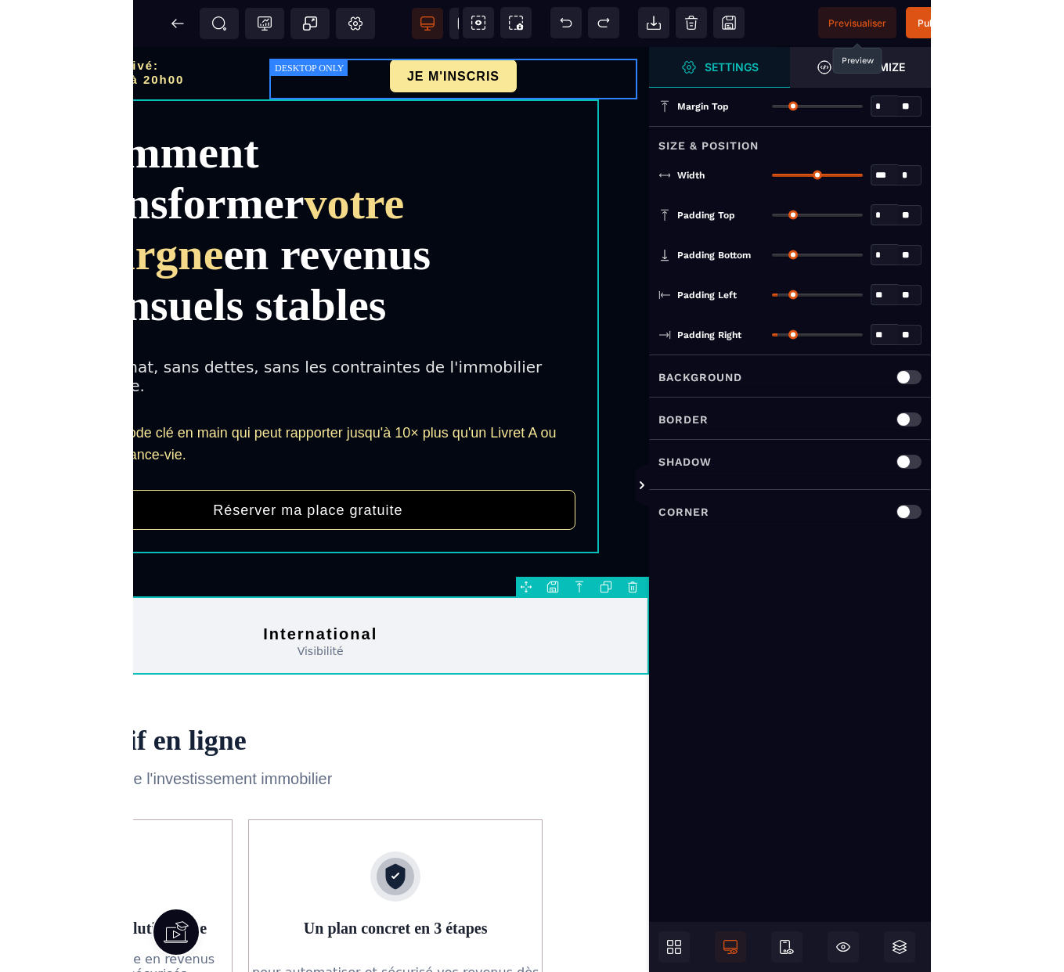
scroll to position [0, 0]
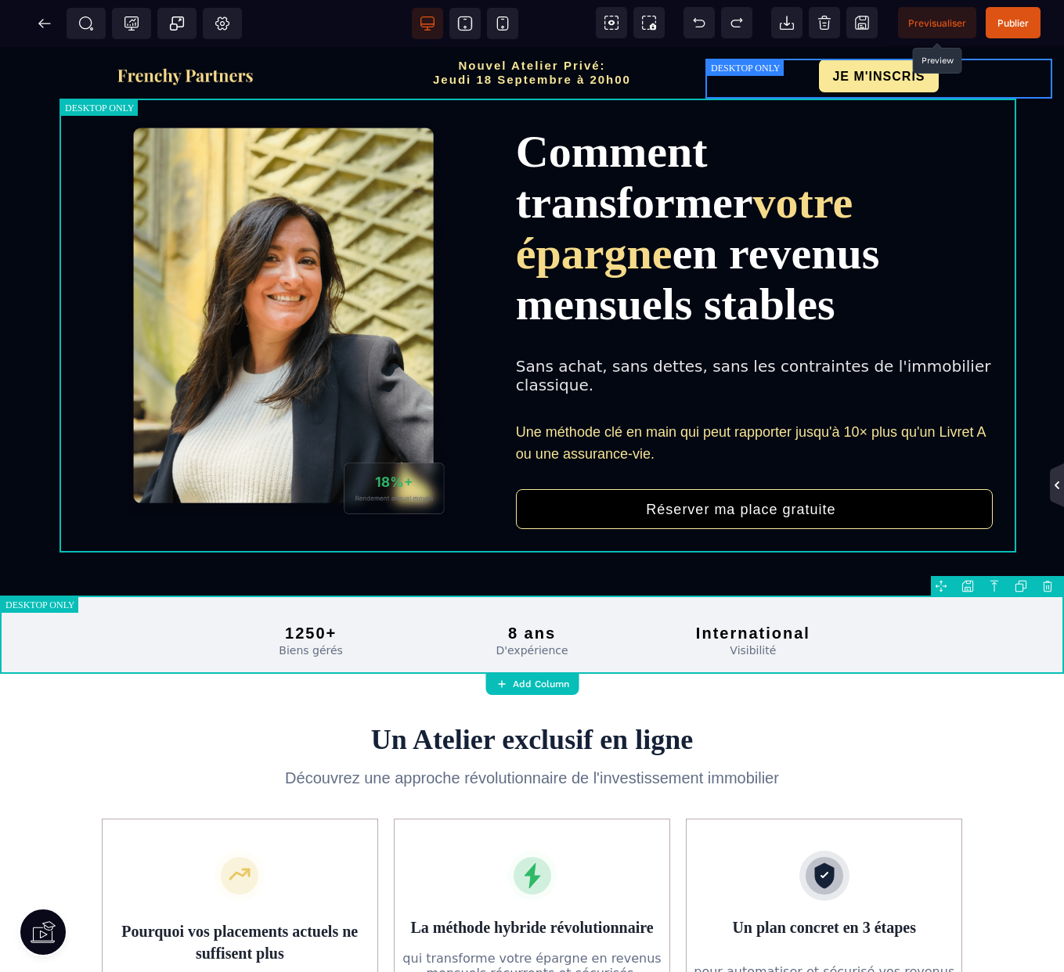
click at [1062, 488] on icon at bounding box center [1057, 485] width 13 height 13
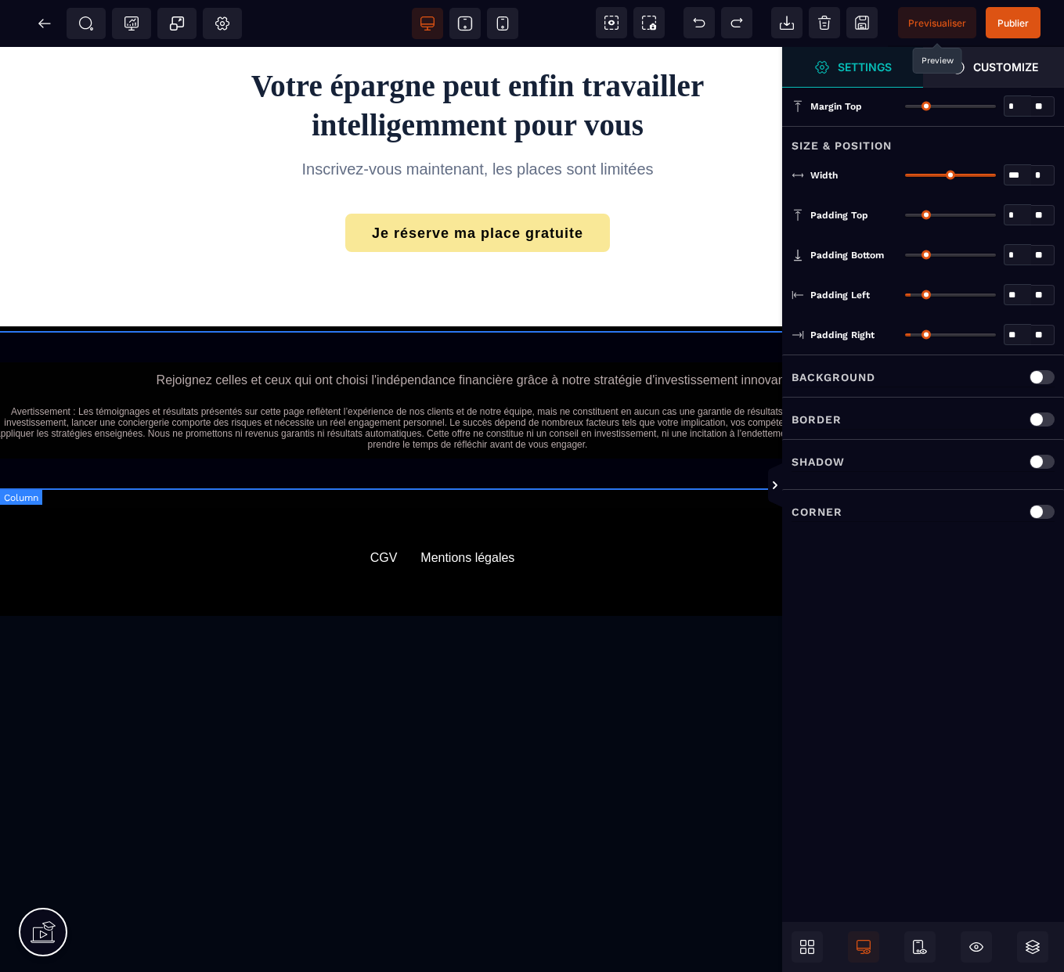
scroll to position [2032, 60]
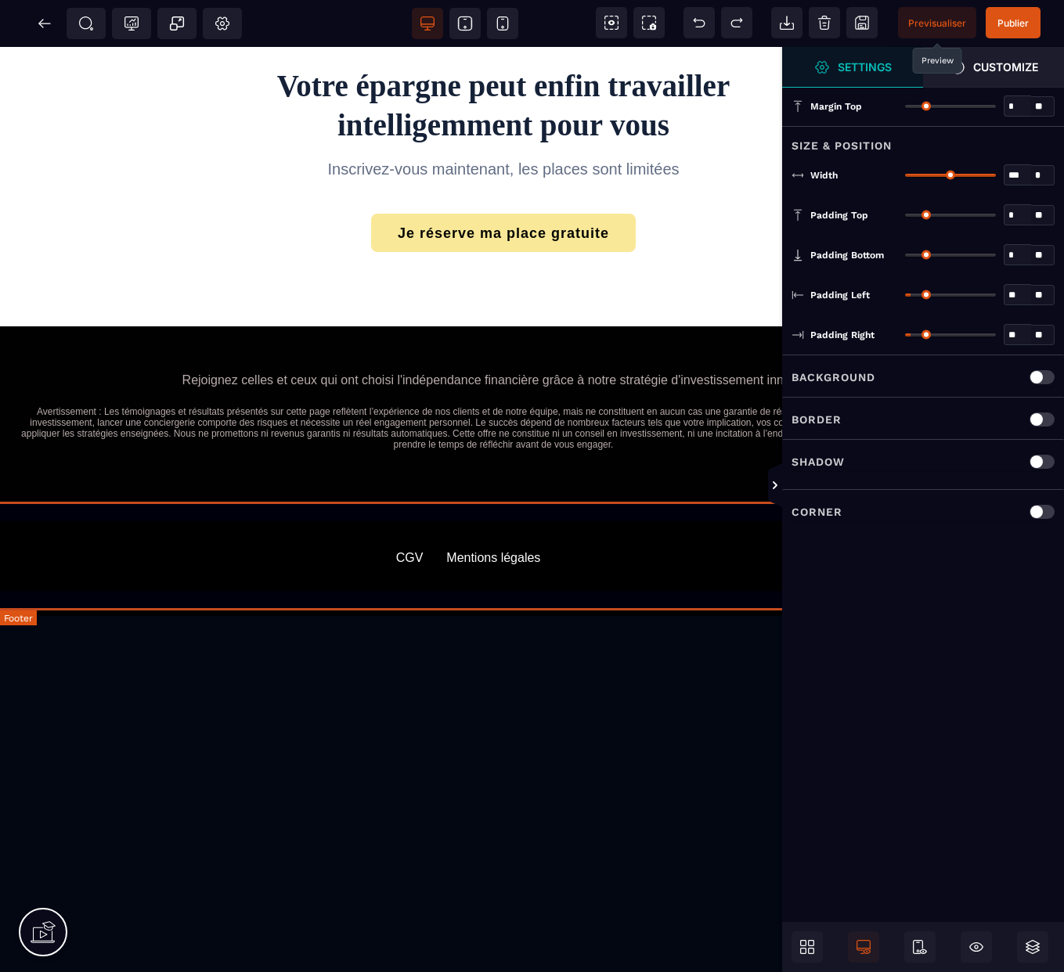
click at [633, 542] on div "CGV Mentions légales" at bounding box center [503, 557] width 908 height 45
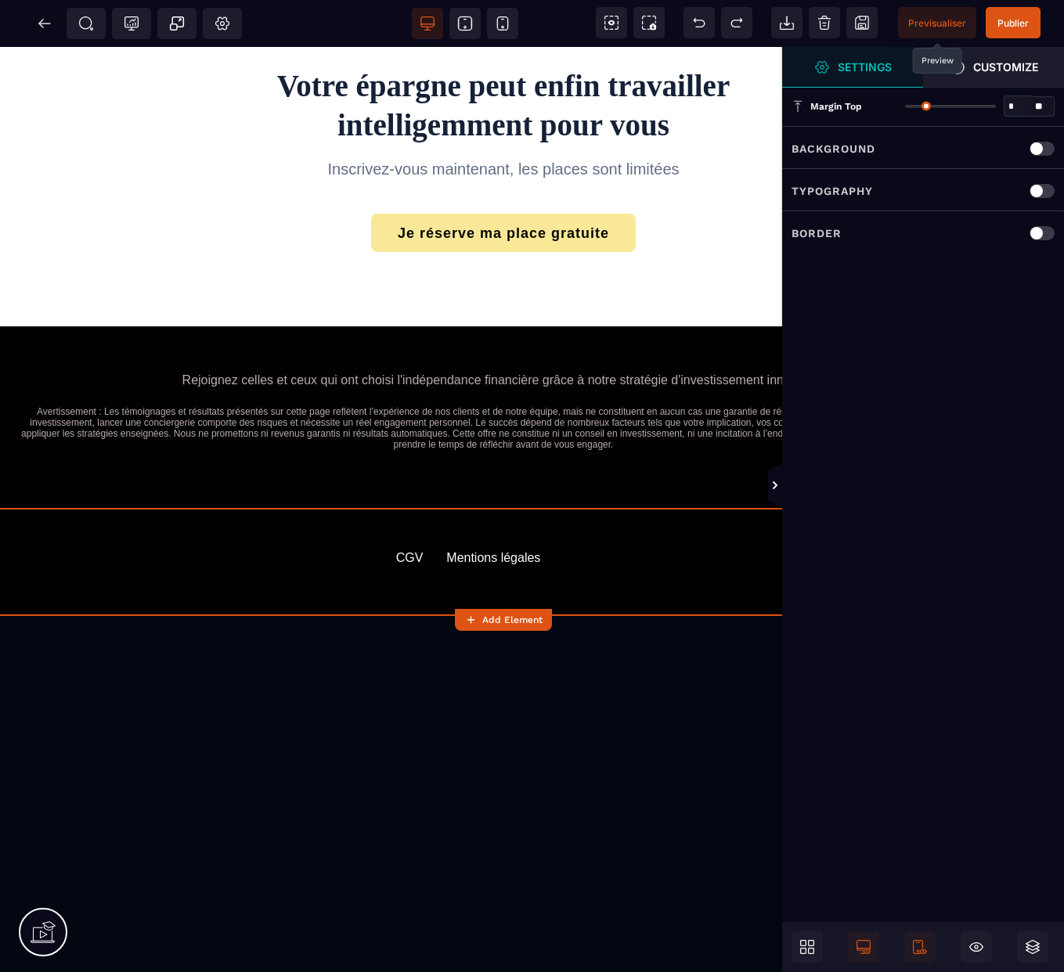
click at [824, 937] on div at bounding box center [922, 947] width 263 height 31
click at [812, 943] on icon at bounding box center [807, 947] width 16 height 16
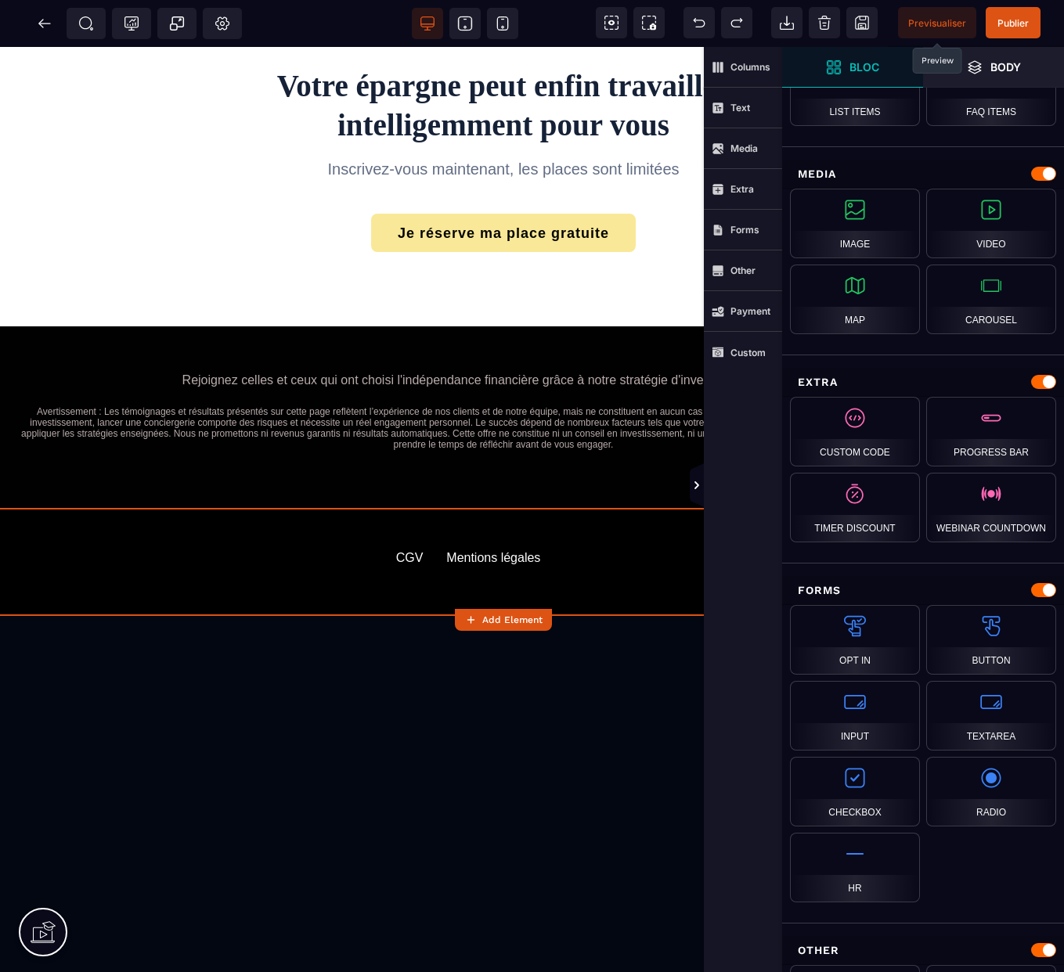
scroll to position [962, 0]
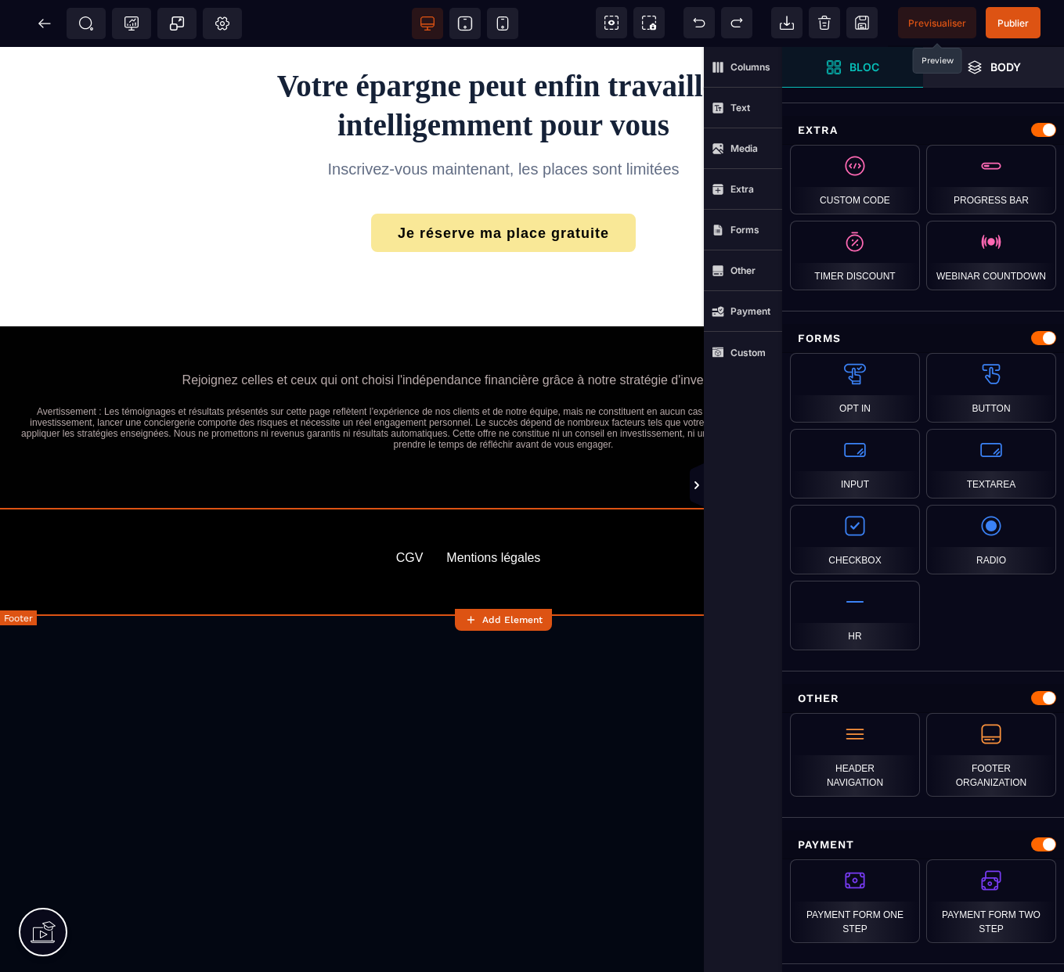
click at [492, 551] on div "Mentions légales" at bounding box center [493, 558] width 94 height 14
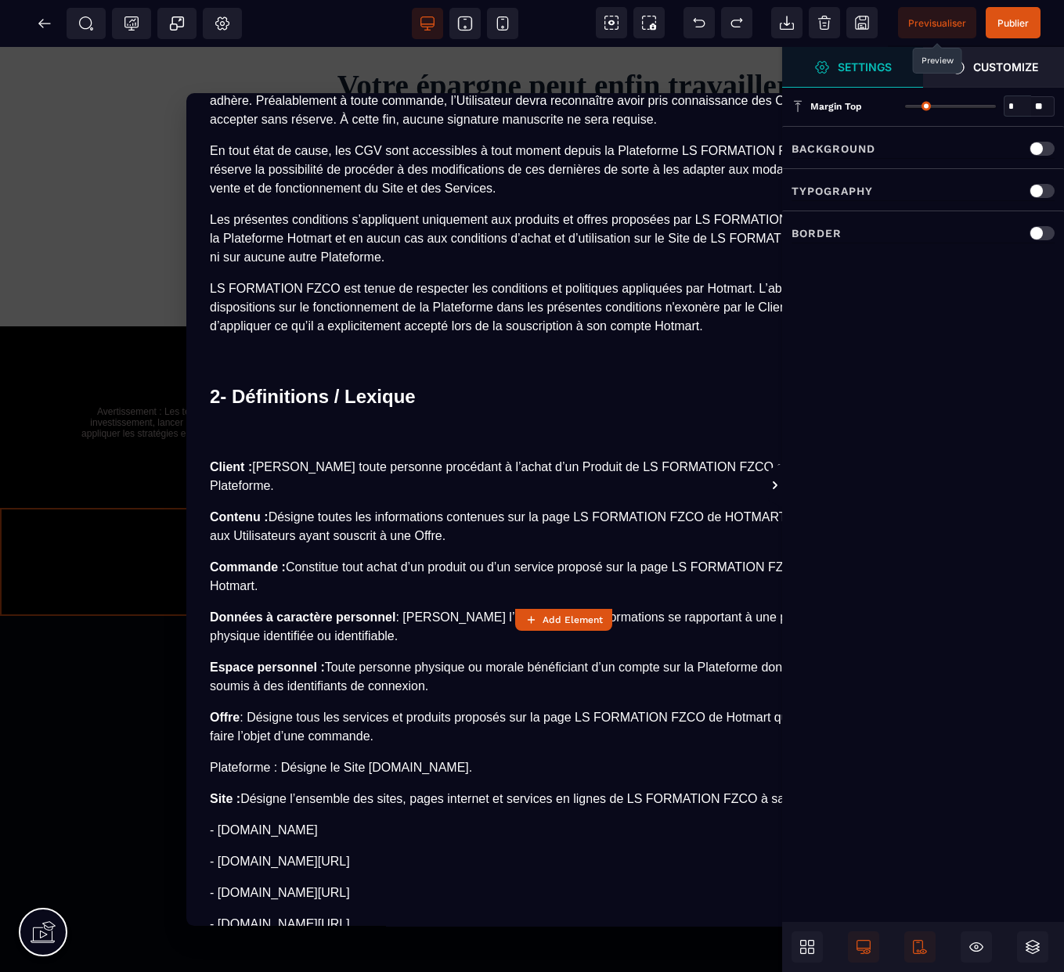
scroll to position [920, 0]
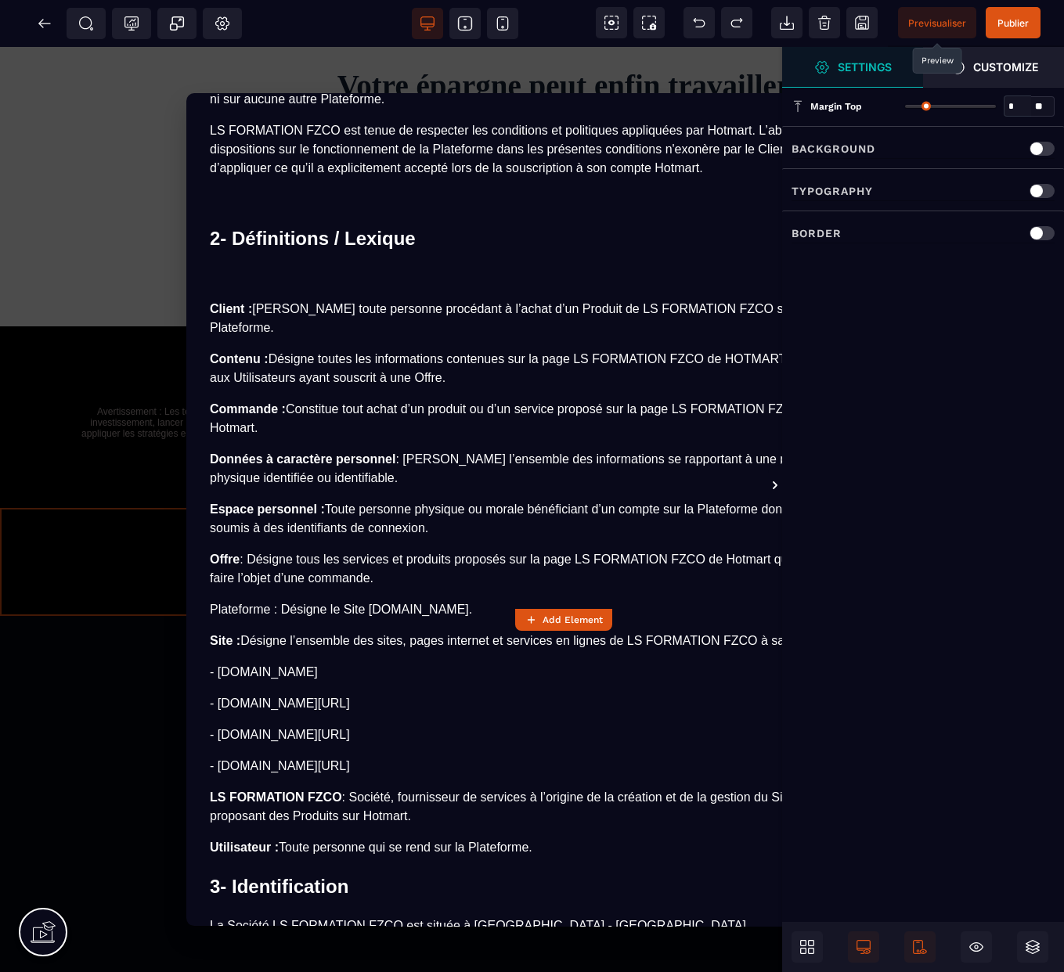
click at [158, 672] on section "Mentions légales × CONDITIONS GÉNÉRALES DE VENTE ET D'UTILISATION I- Généralité…" at bounding box center [532, 509] width 1064 height 925
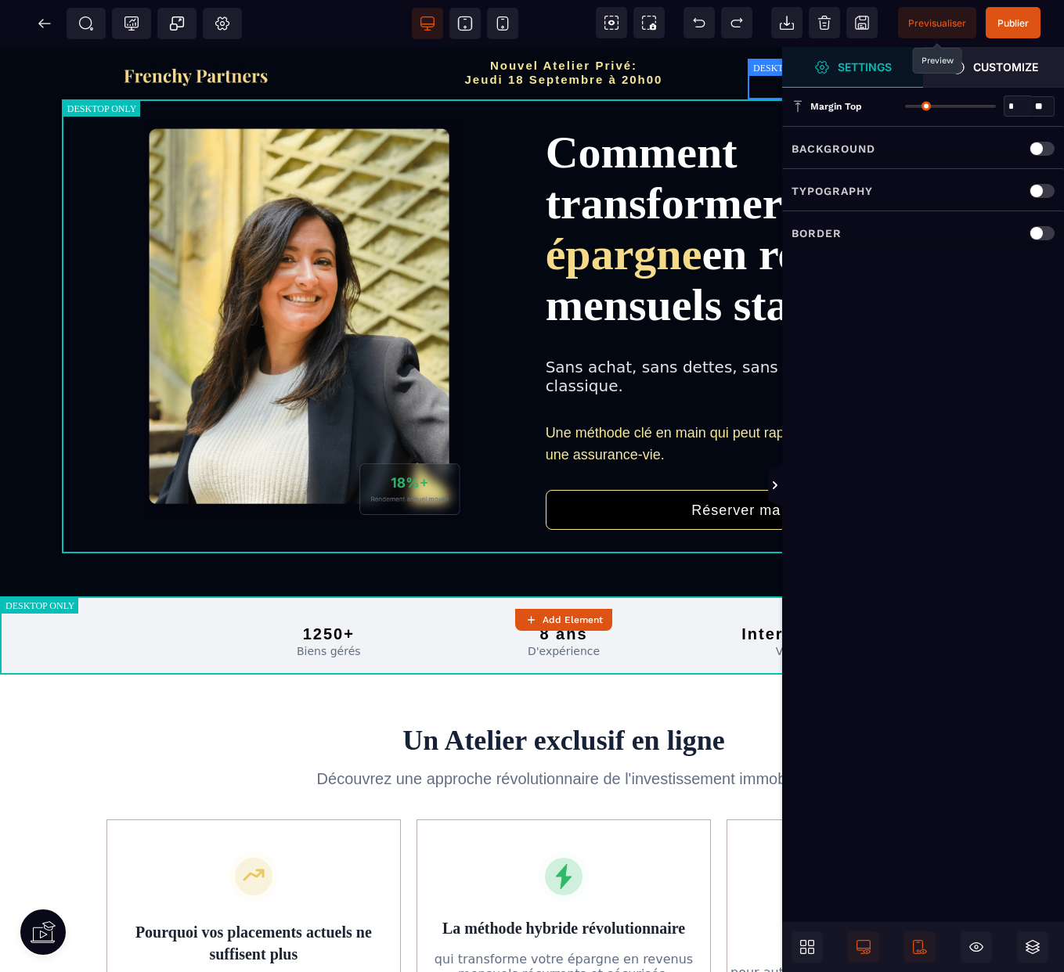
scroll to position [2032, 0]
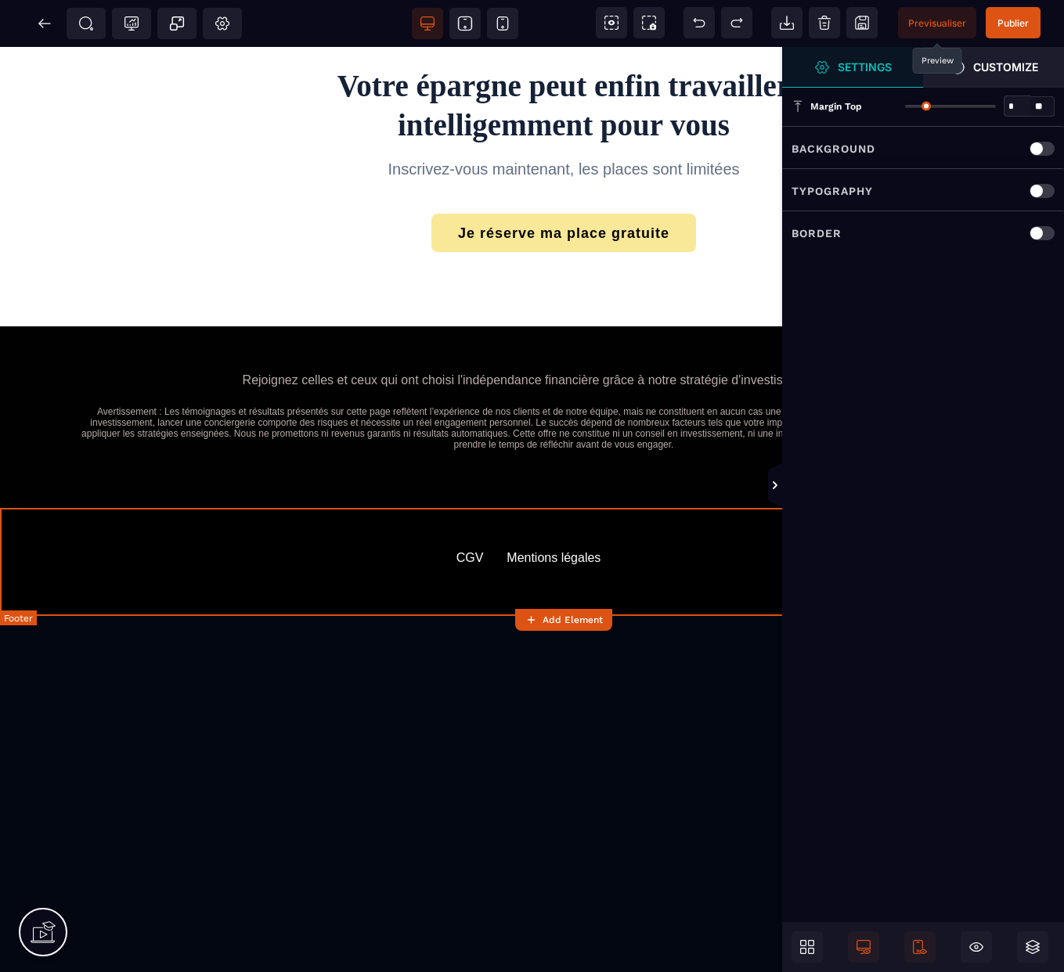
click at [538, 551] on div "Mentions légales" at bounding box center [554, 558] width 94 height 14
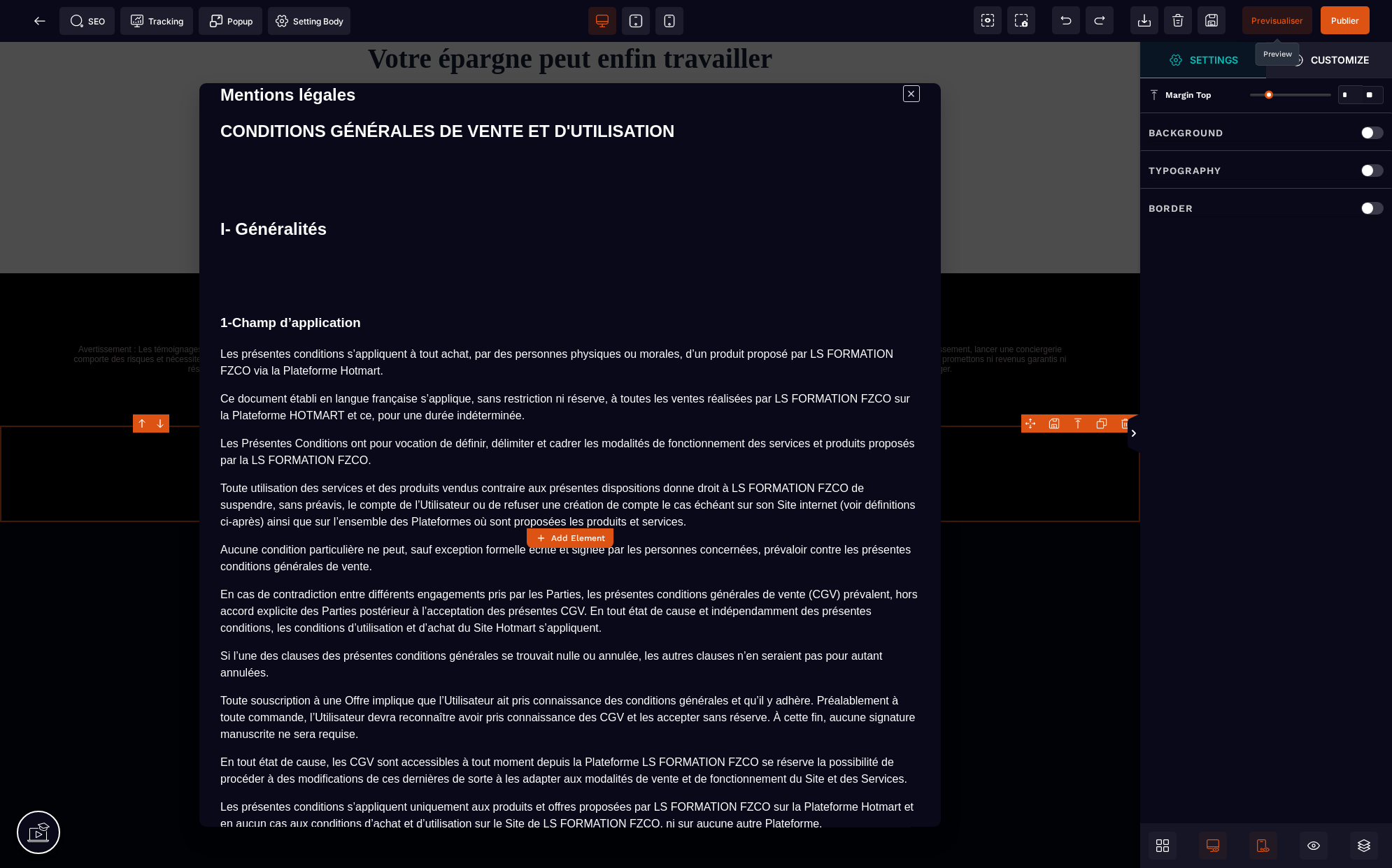
scroll to position [0, 0]
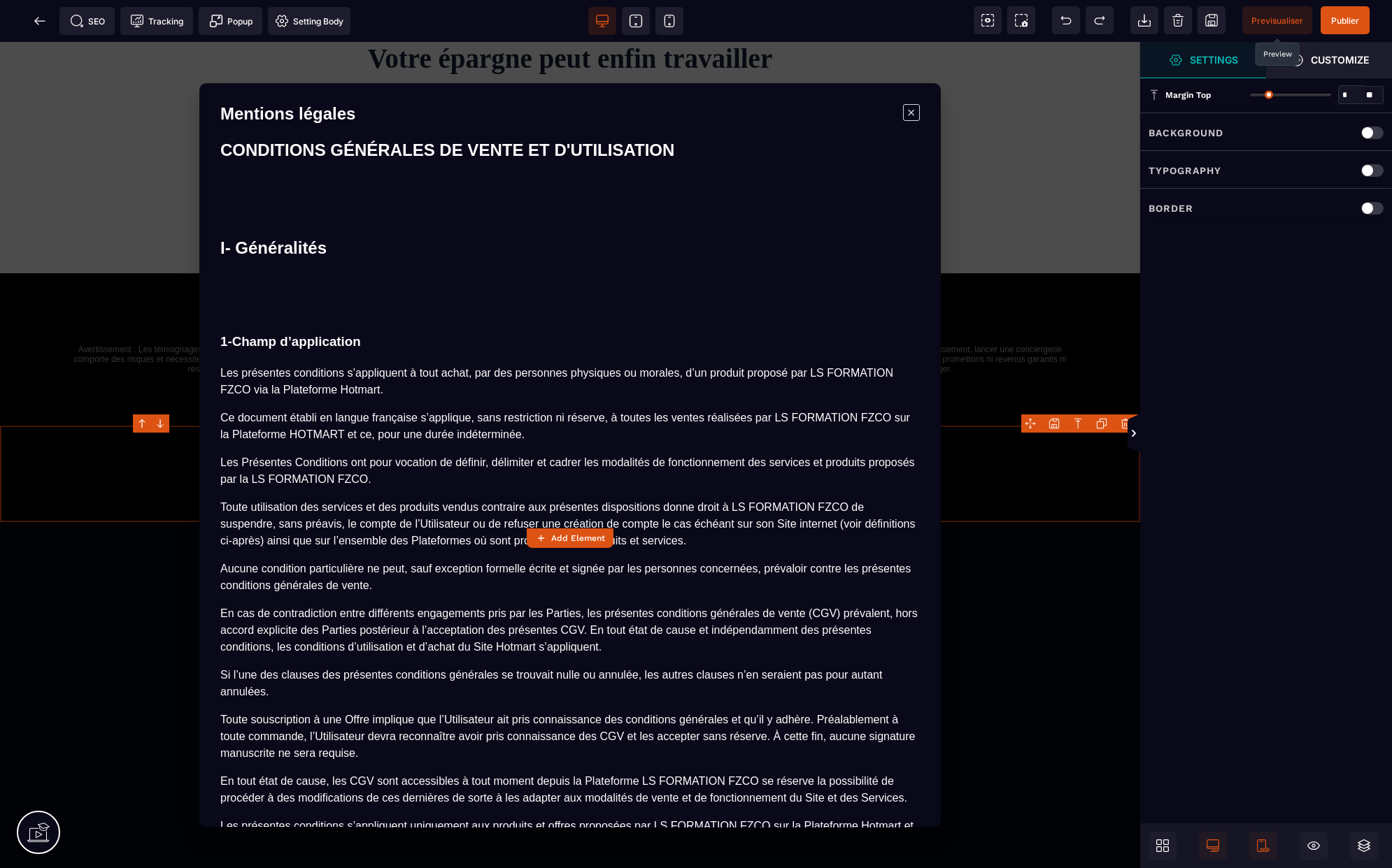
drag, startPoint x: 284, startPoint y: 296, endPoint x: 314, endPoint y: 284, distance: 32.3
click at [289, 150] on strong "CONDITIONS GÉNÉRALES DE VENTE ET D'UTILISATION" at bounding box center [448, 149] width 454 height 19
click at [298, 334] on h3 "1-Champ d’application" at bounding box center [570, 343] width 700 height 20
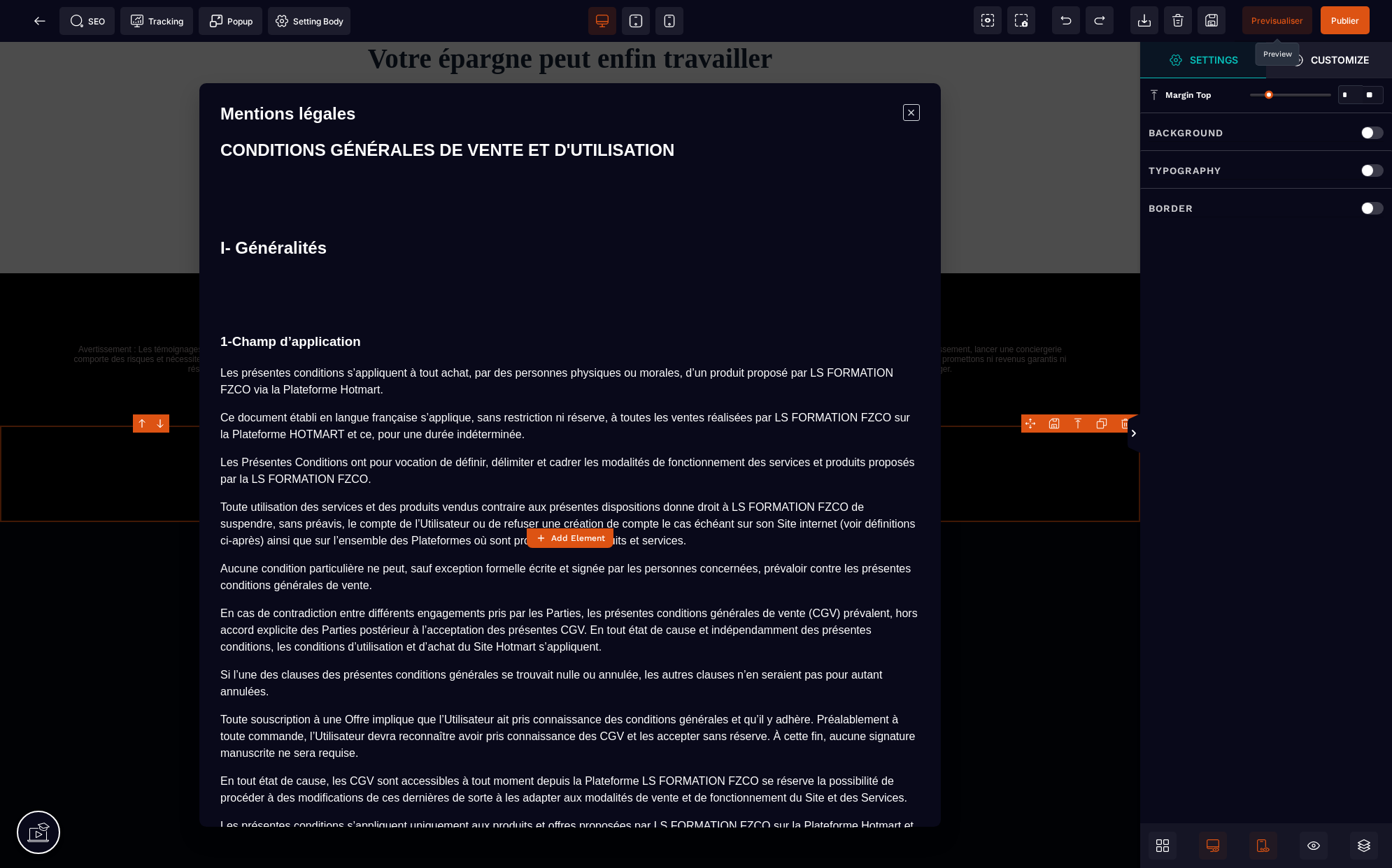
click at [994, 646] on section "Mentions légales × CONDITIONS GÉNÉRALES DE VENTE ET D'UTILISATION I- Généralité…" at bounding box center [570, 455] width 1140 height 826
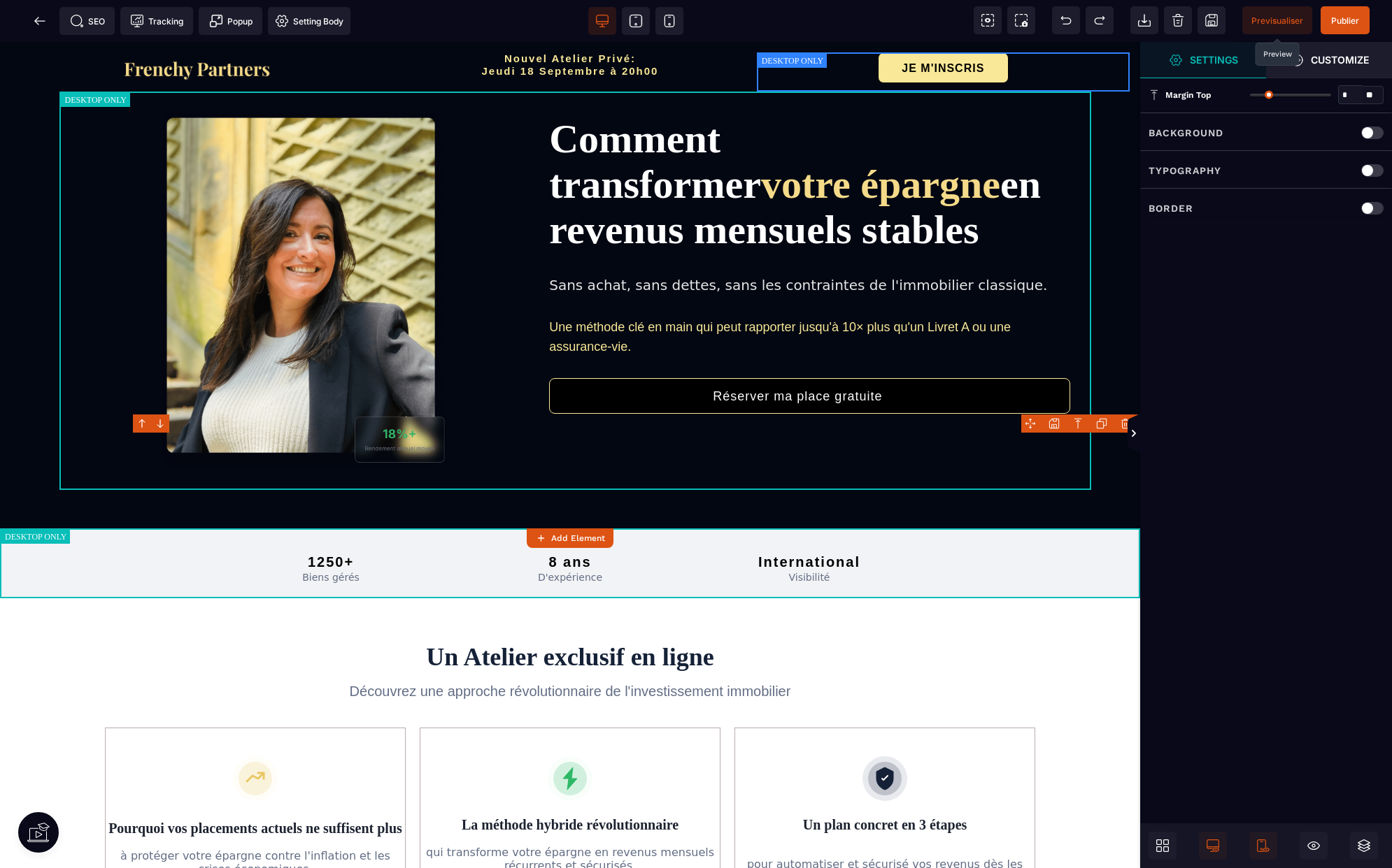
scroll to position [1815, 0]
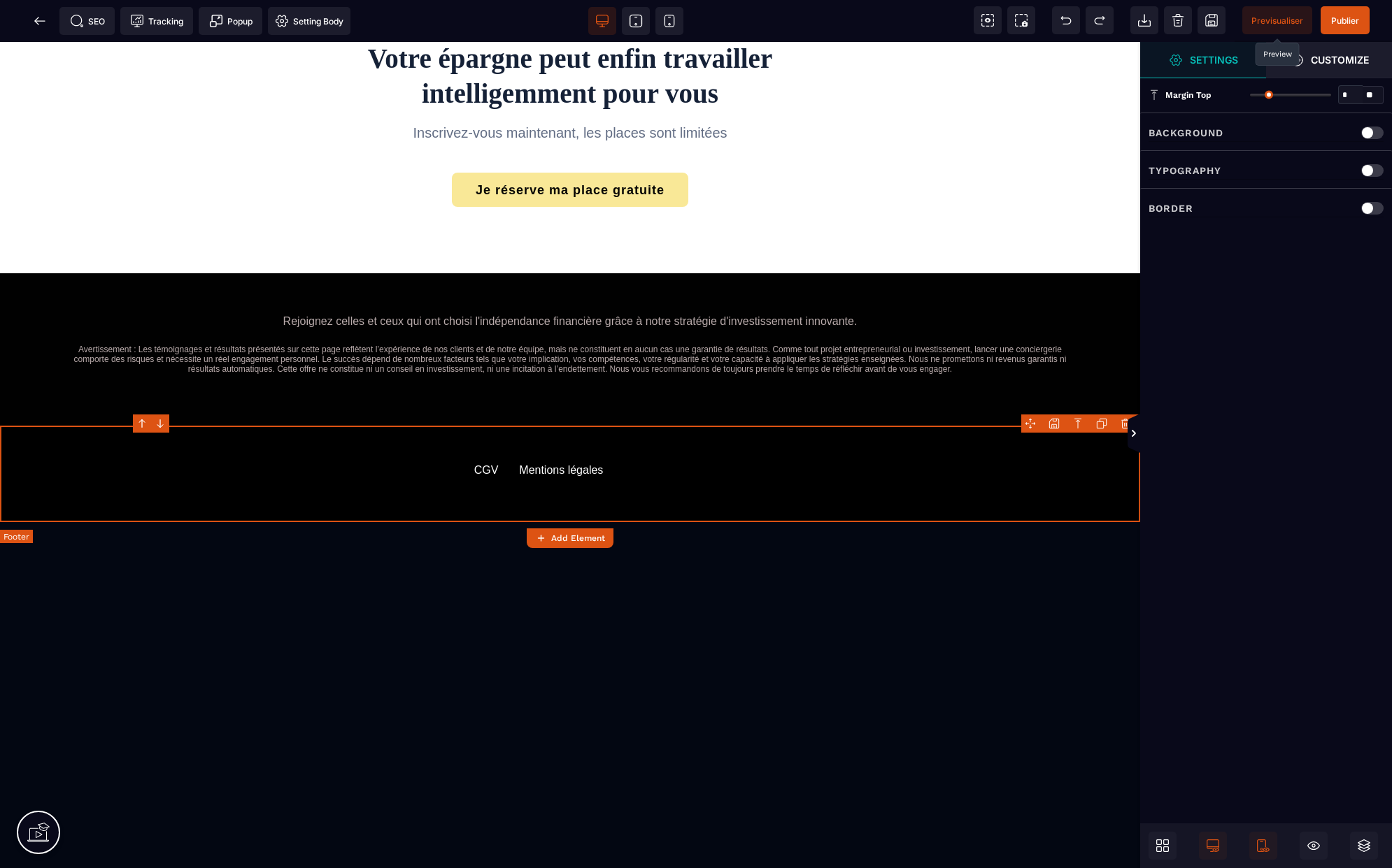
click at [659, 462] on div "CGV Mentions légales" at bounding box center [570, 470] width 811 height 40
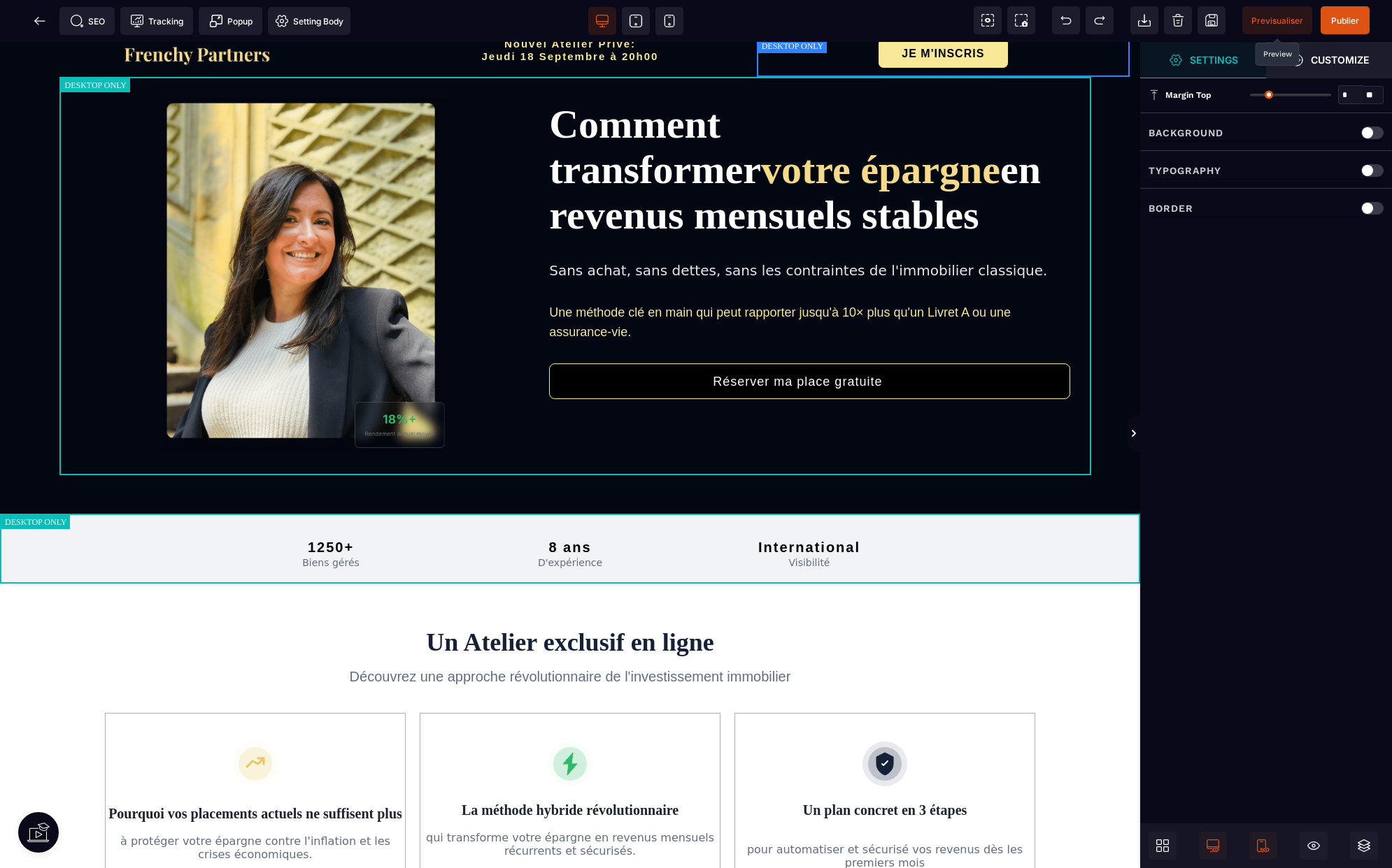
scroll to position [0, 0]
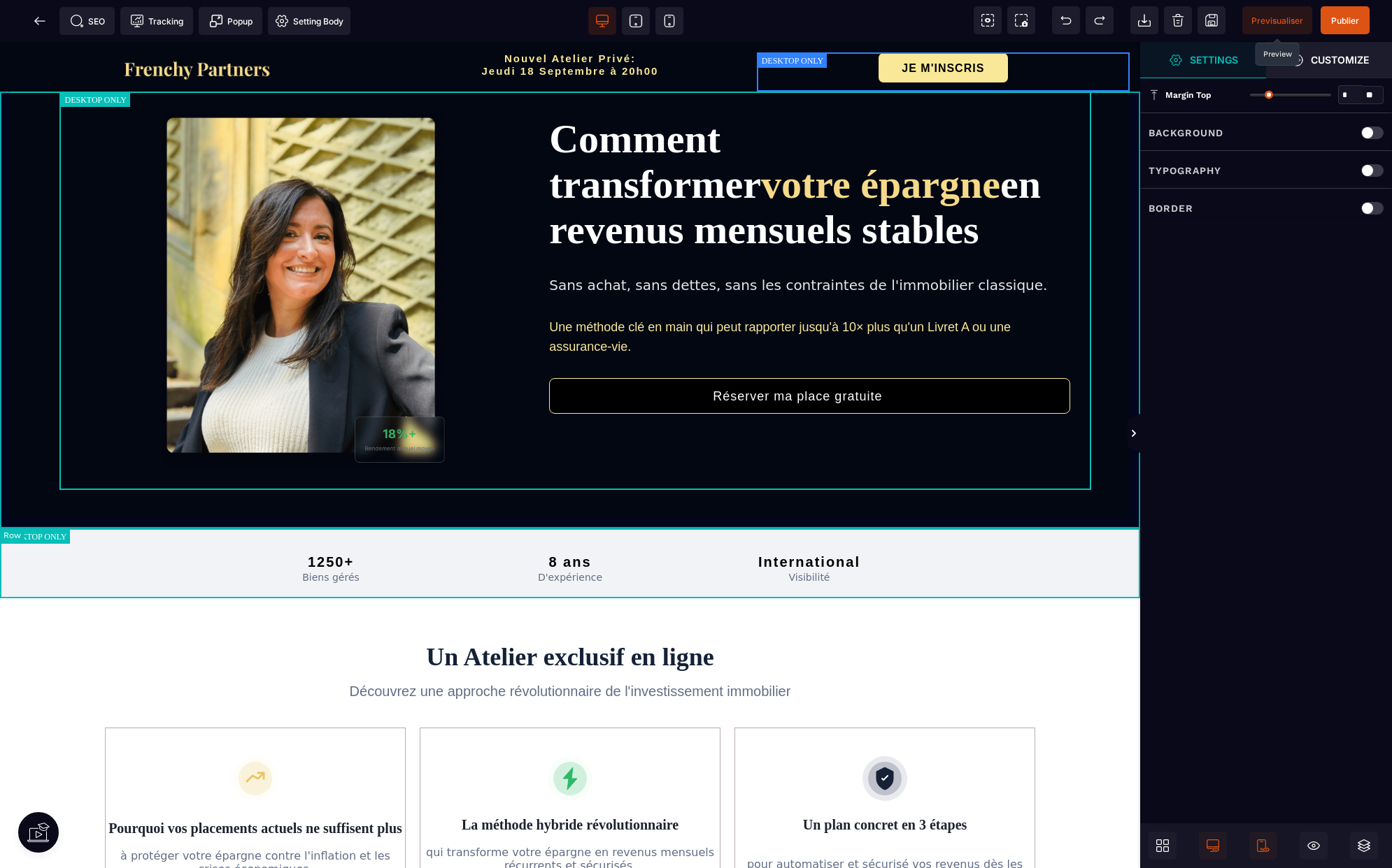
click at [7, 100] on div "Comment transformer votre épargne en revenus mensuels stables Sans achat, sans …" at bounding box center [570, 310] width 1140 height 437
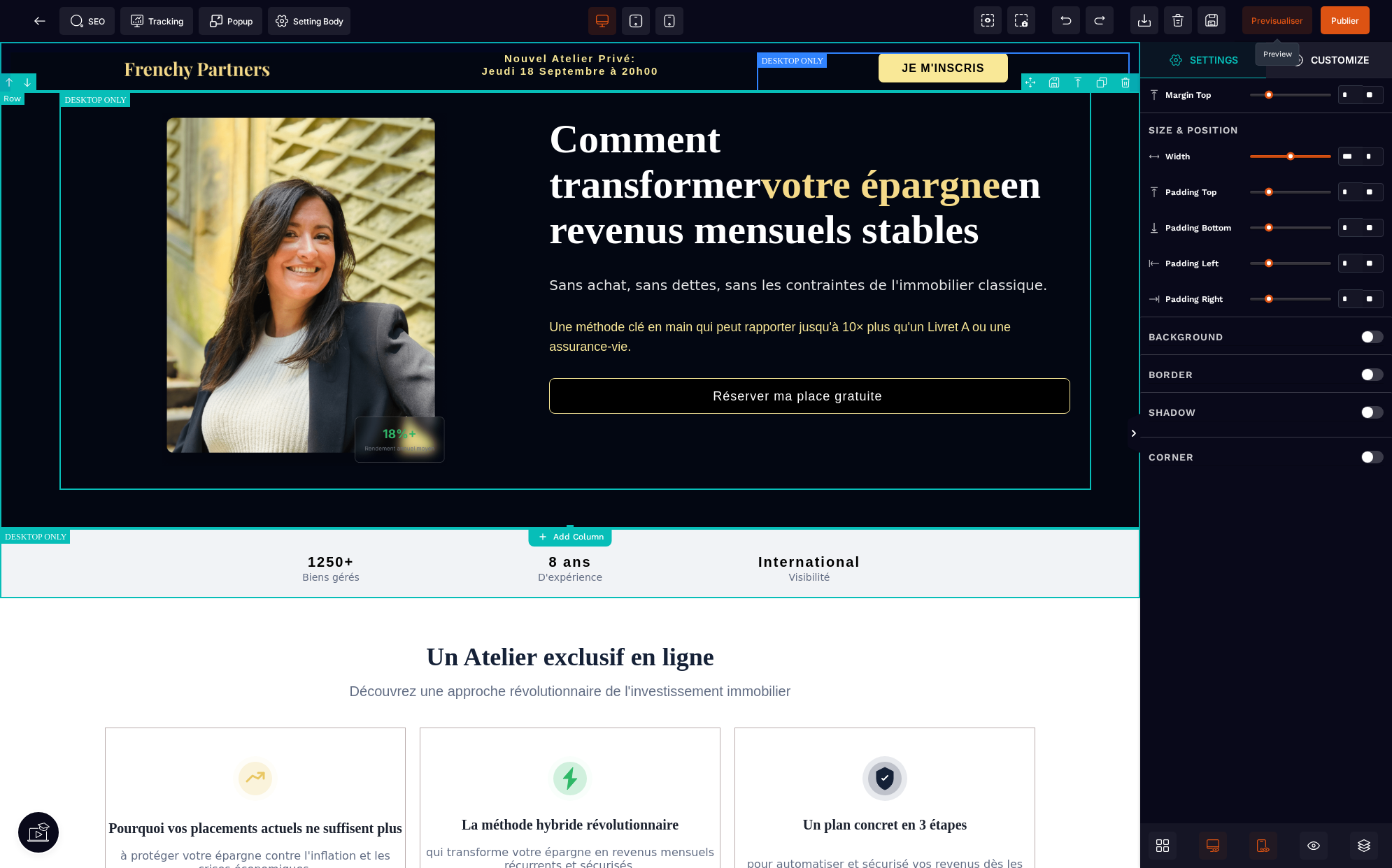
click at [6, 59] on div "Nouvel Atelier Privé: [DATE] 20h00 JE M'INSCRIS" at bounding box center [570, 67] width 1140 height 50
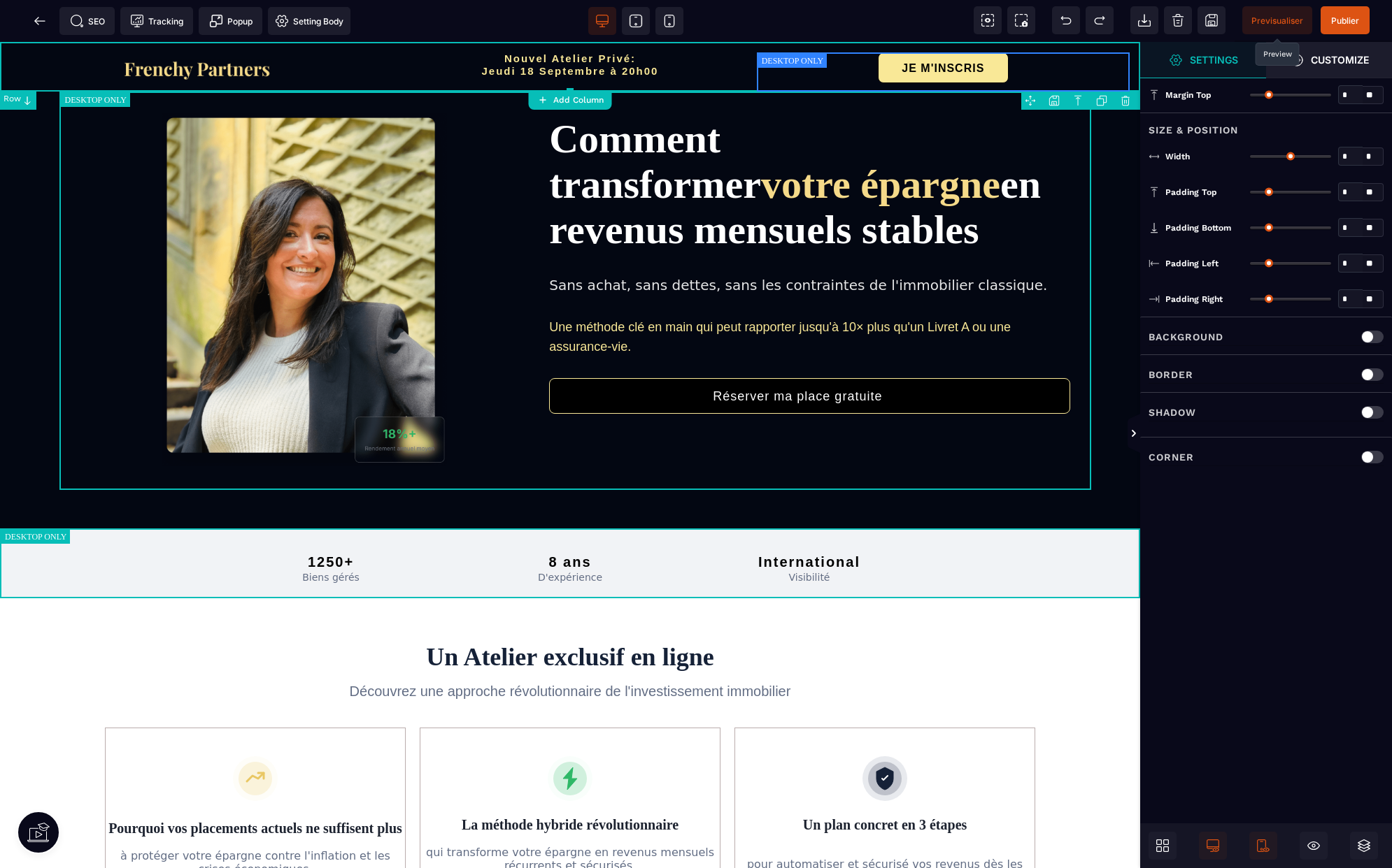
type input "*"
type input "***"
type input "**"
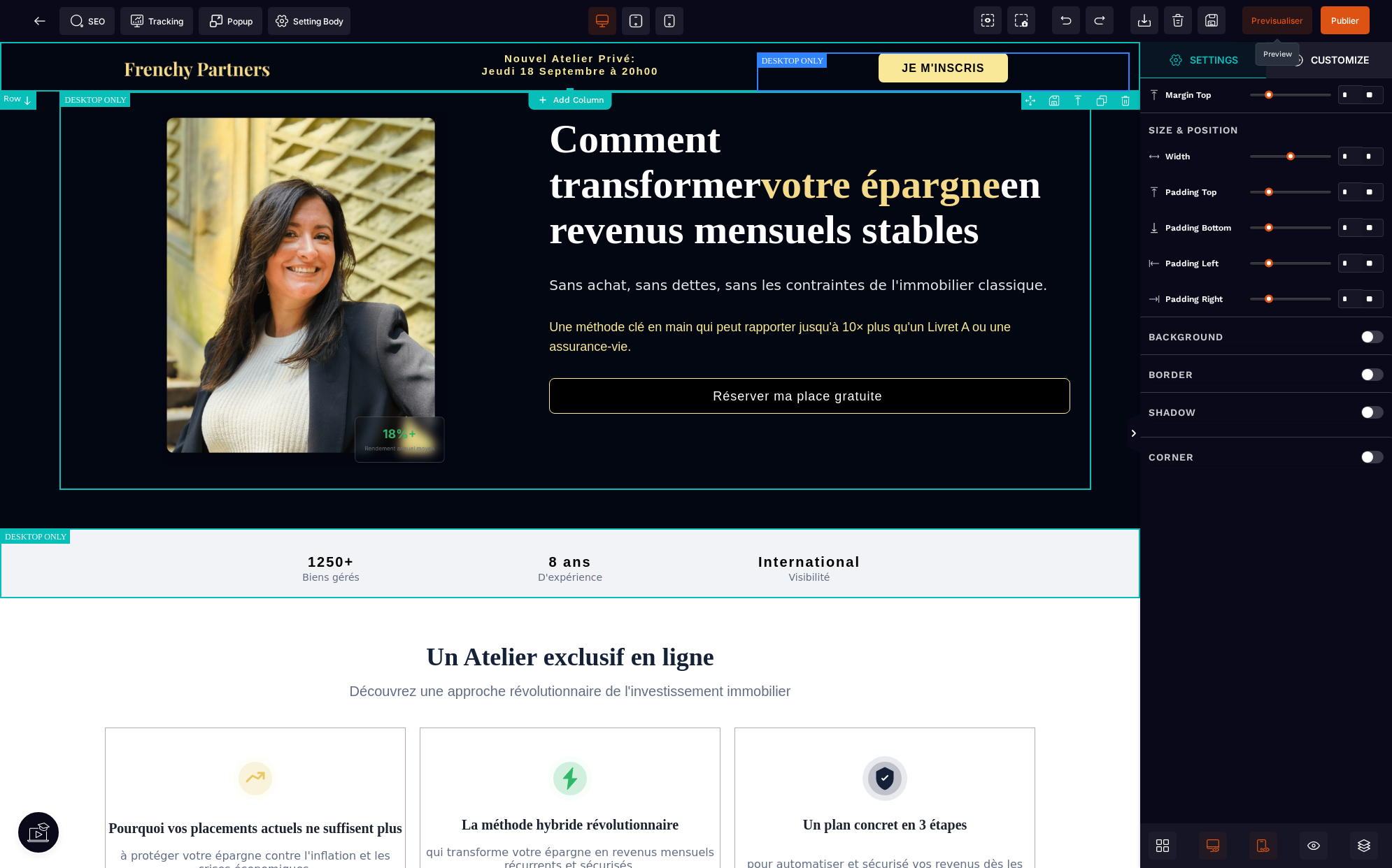
type input "*"
type input "**"
